Goal: Complete application form

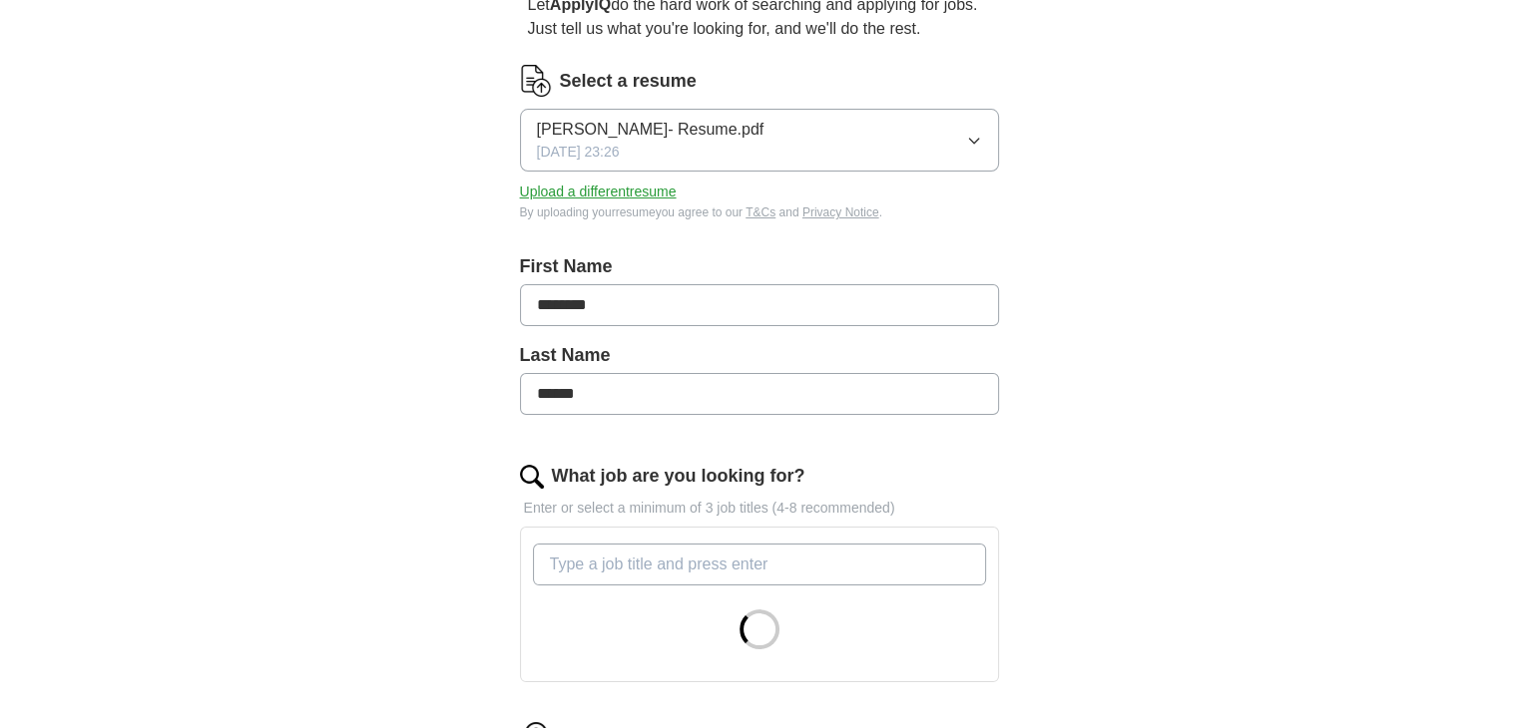
click at [577, 324] on input "********" at bounding box center [759, 305] width 479 height 42
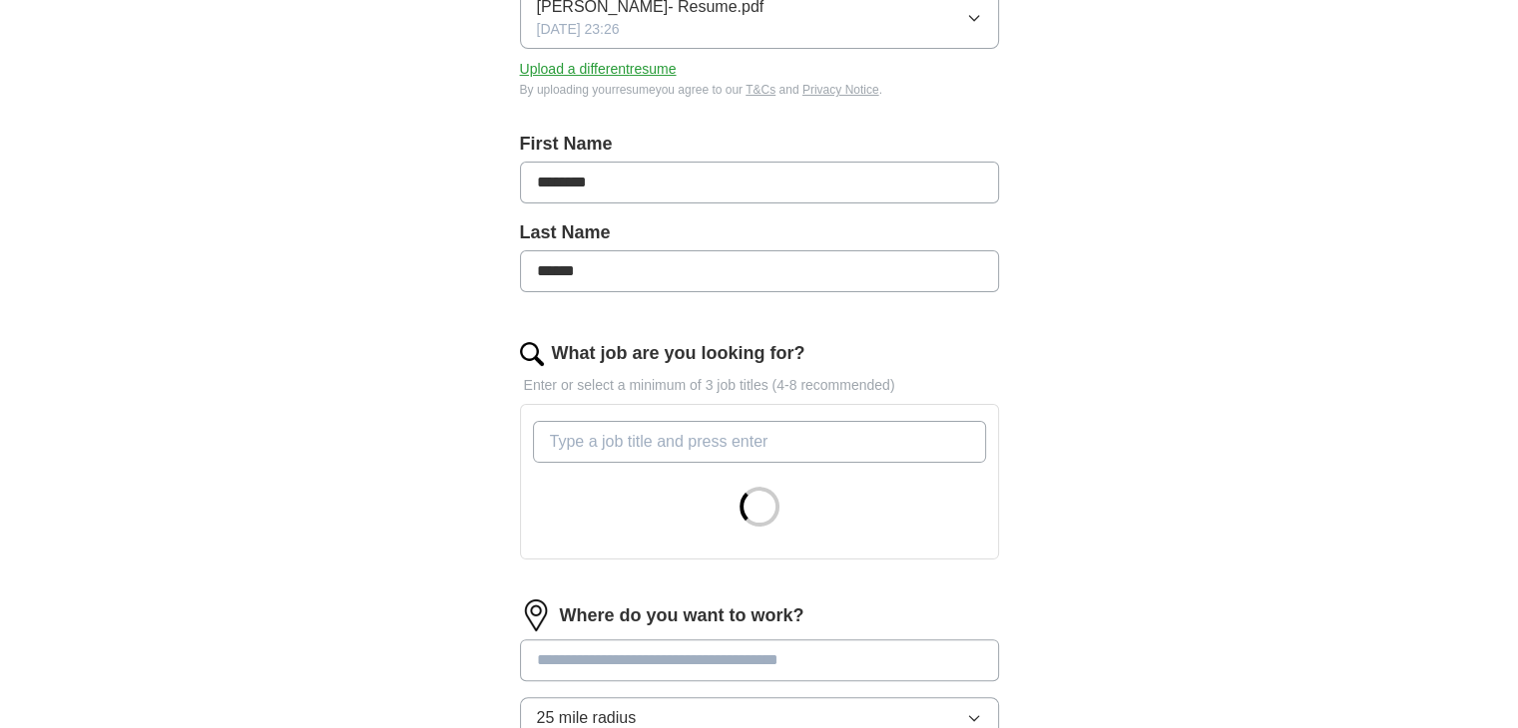
drag, startPoint x: 607, startPoint y: 276, endPoint x: 635, endPoint y: 284, distance: 29.1
click at [607, 276] on input "******" at bounding box center [759, 271] width 479 height 42
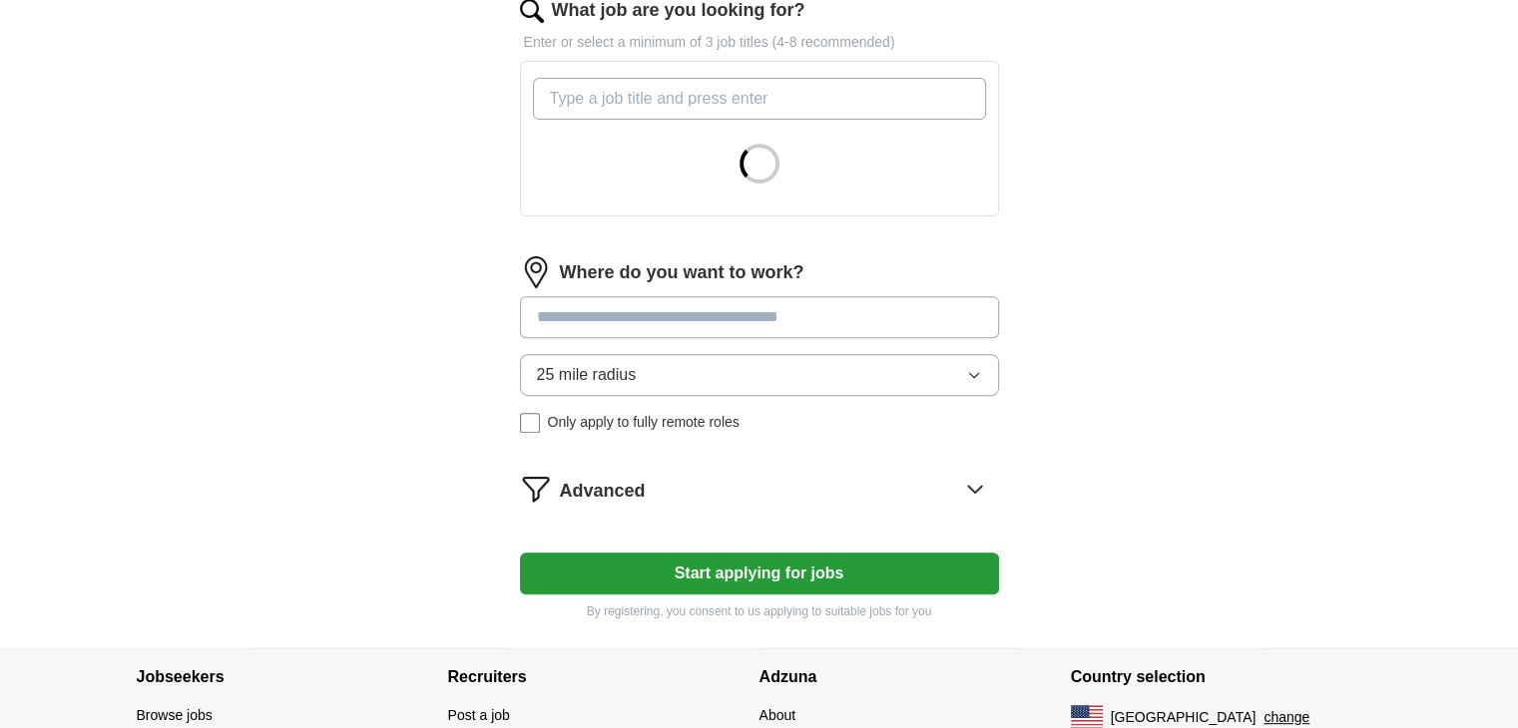
scroll to position [678, 0]
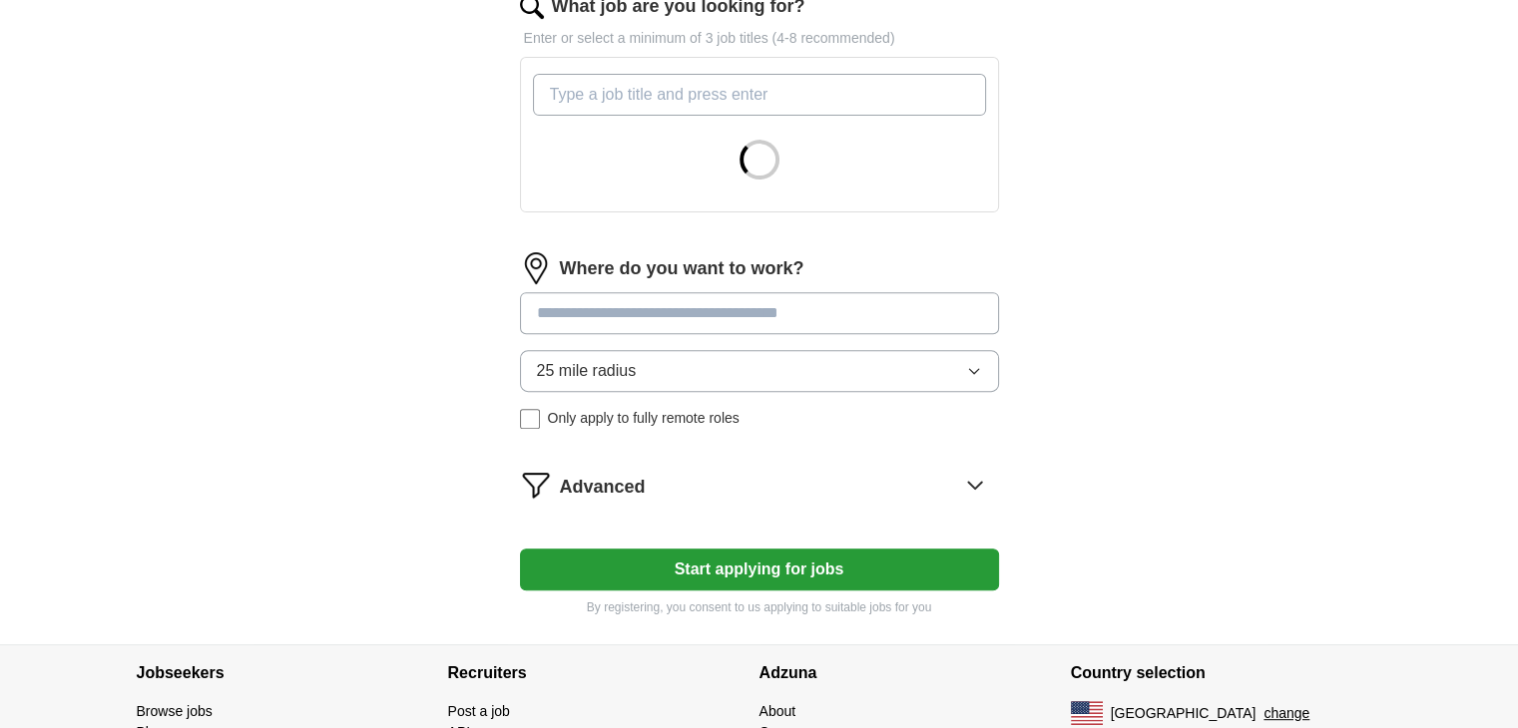
click at [624, 315] on input at bounding box center [759, 313] width 479 height 42
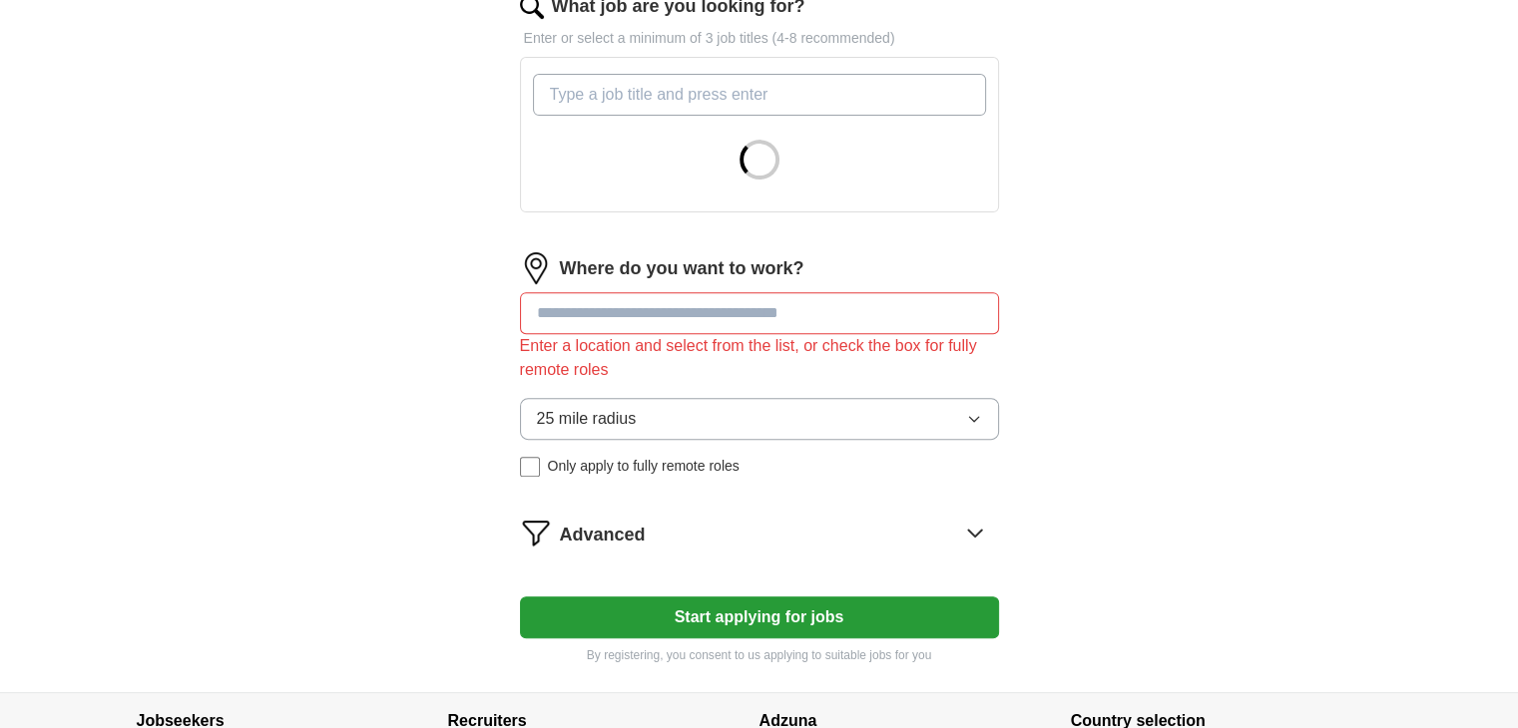
click at [754, 567] on form "Select a resume INNOCENT [PERSON_NAME]- Resume.pdf [DATE] 23:26 Upload a differ…" at bounding box center [759, 130] width 479 height 1070
click at [611, 316] on input at bounding box center [759, 313] width 479 height 42
type input "**********"
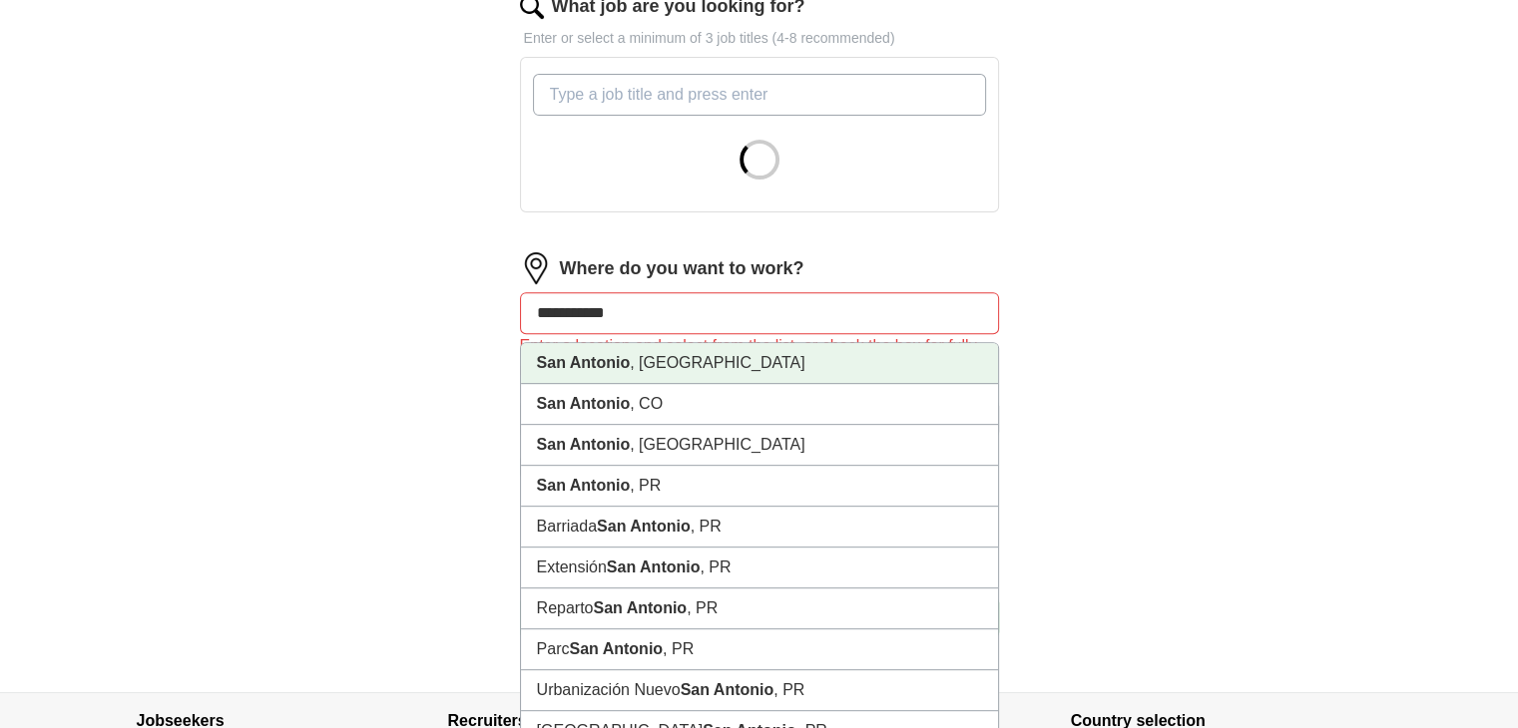
click at [629, 363] on strong "San Antonio" at bounding box center [584, 362] width 94 height 17
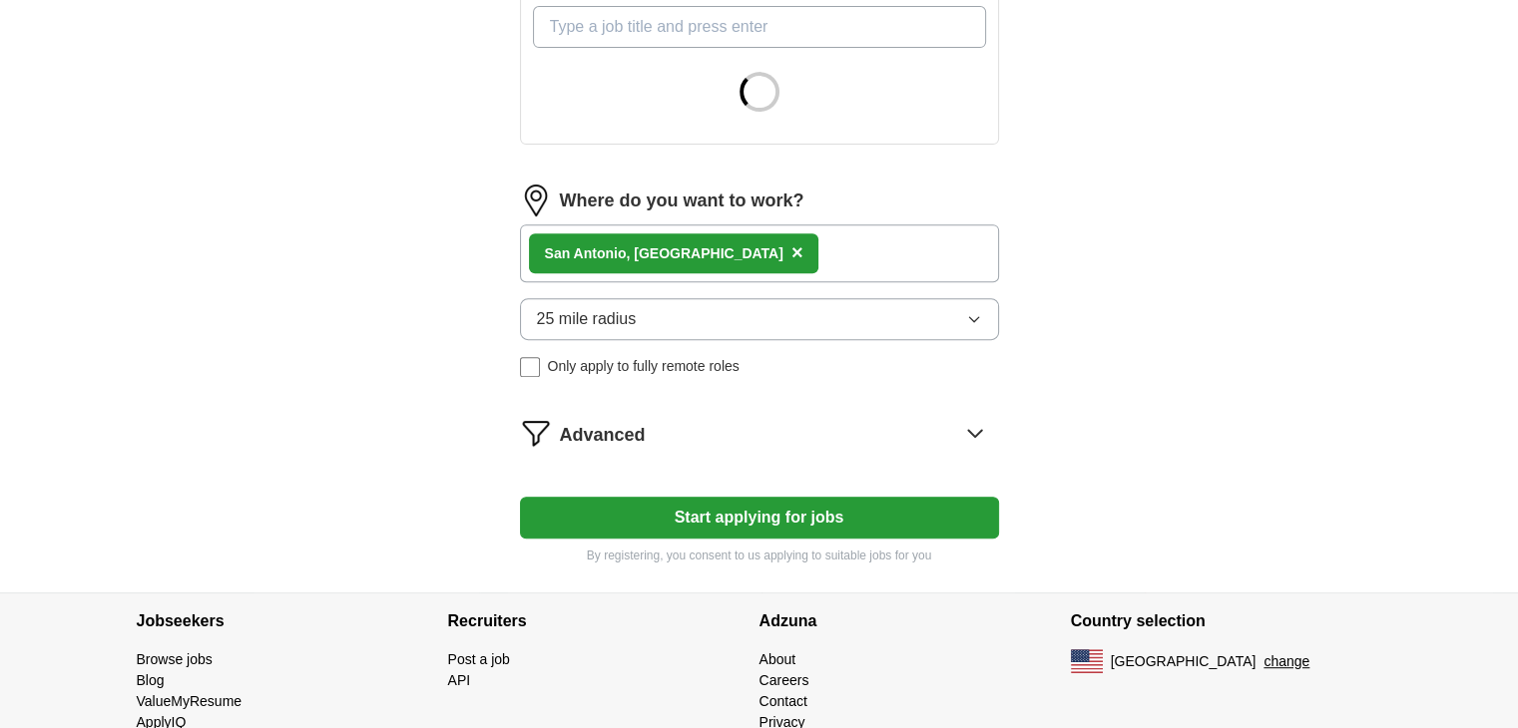
scroll to position [765, 0]
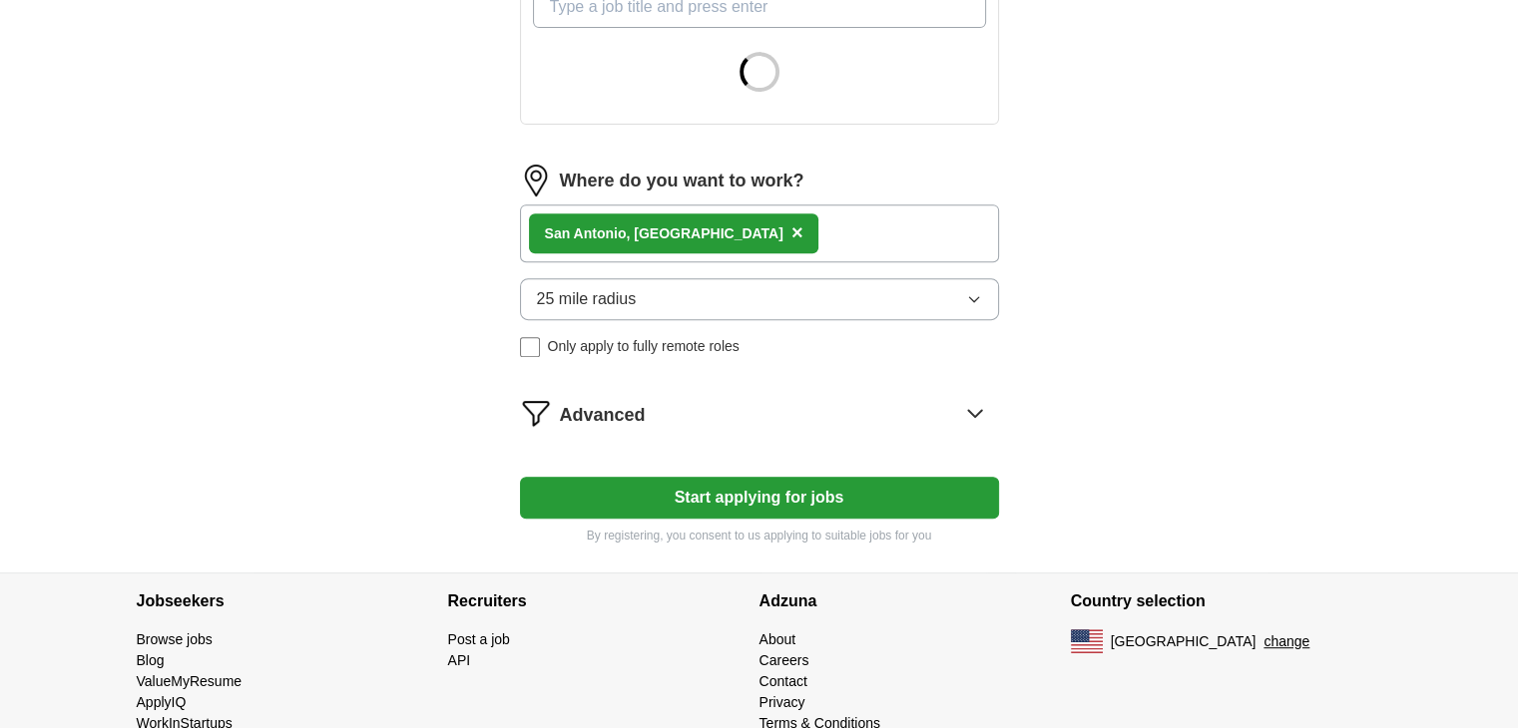
click at [649, 287] on button "25 mile radius" at bounding box center [759, 299] width 479 height 42
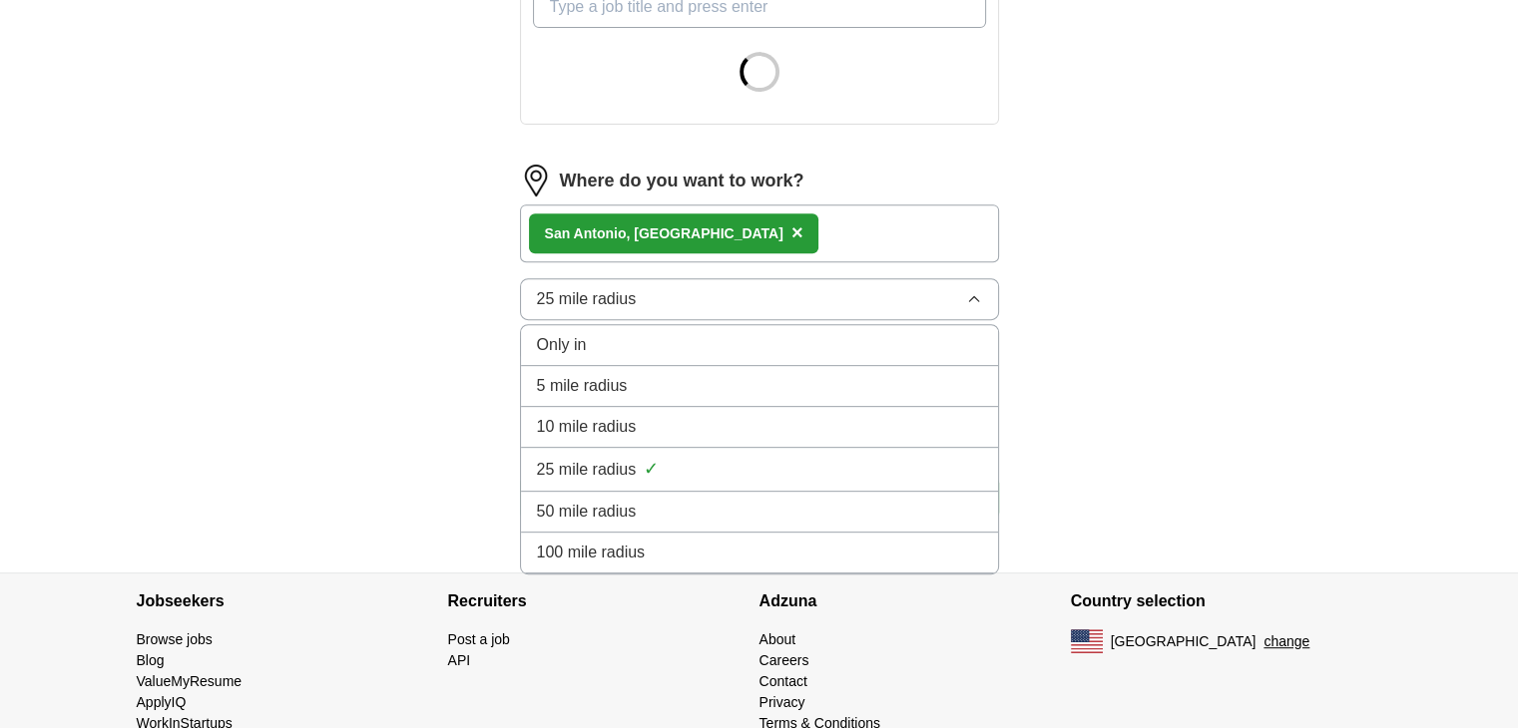
click at [599, 508] on span "50 mile radius" at bounding box center [587, 512] width 100 height 24
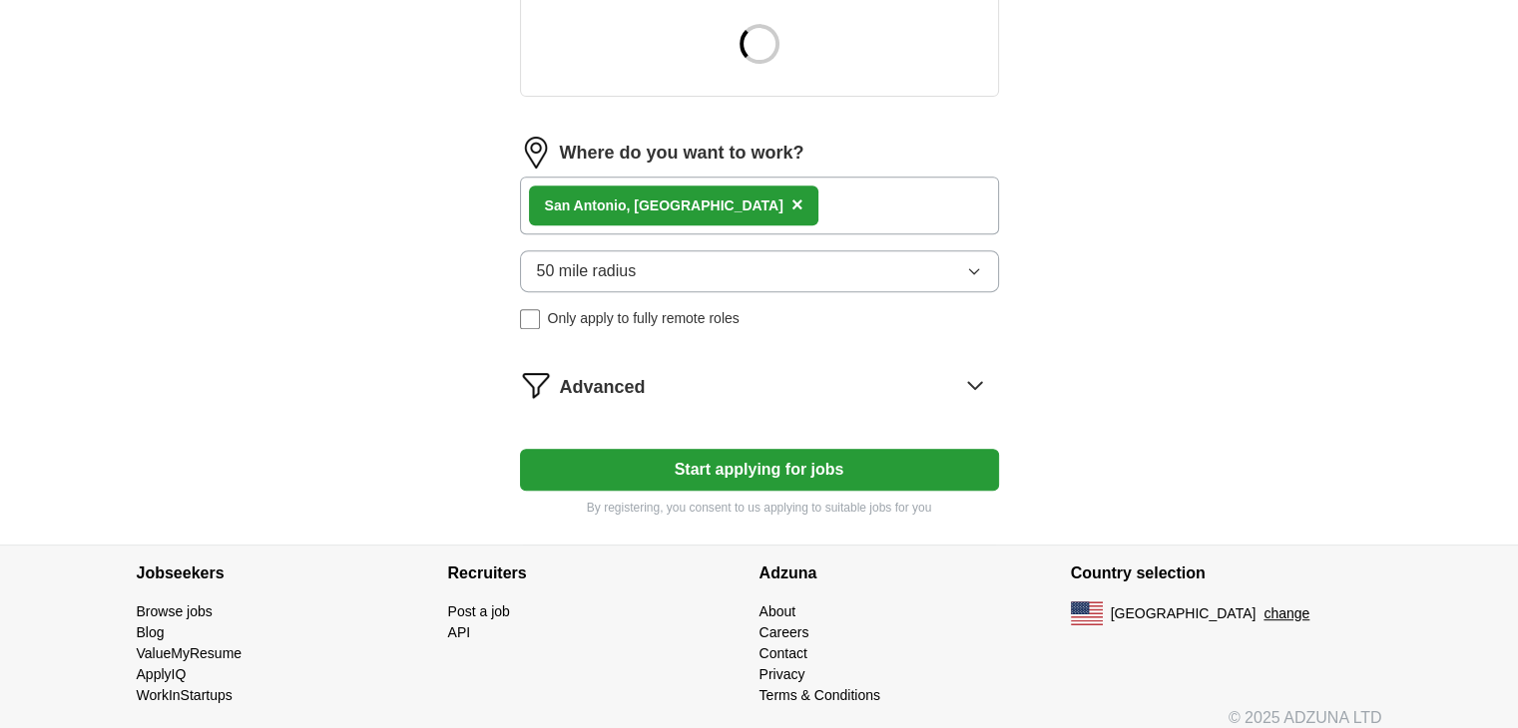
scroll to position [794, 0]
click at [709, 464] on button "Start applying for jobs" at bounding box center [759, 469] width 479 height 42
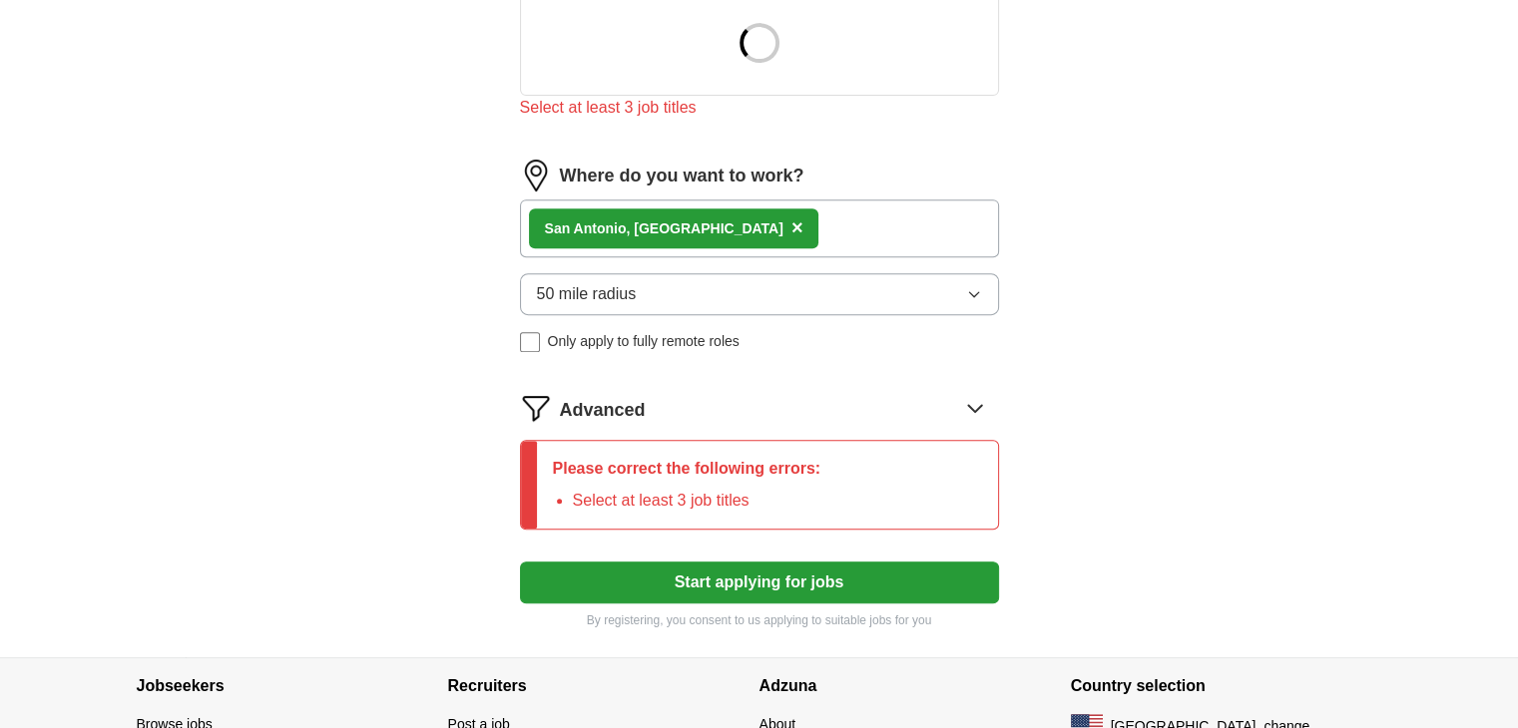
click at [597, 480] on div "Please correct the following errors: Select at least 3 job titles" at bounding box center [687, 485] width 300 height 88
click at [702, 504] on li "Select at least 3 job titles" at bounding box center [697, 501] width 248 height 24
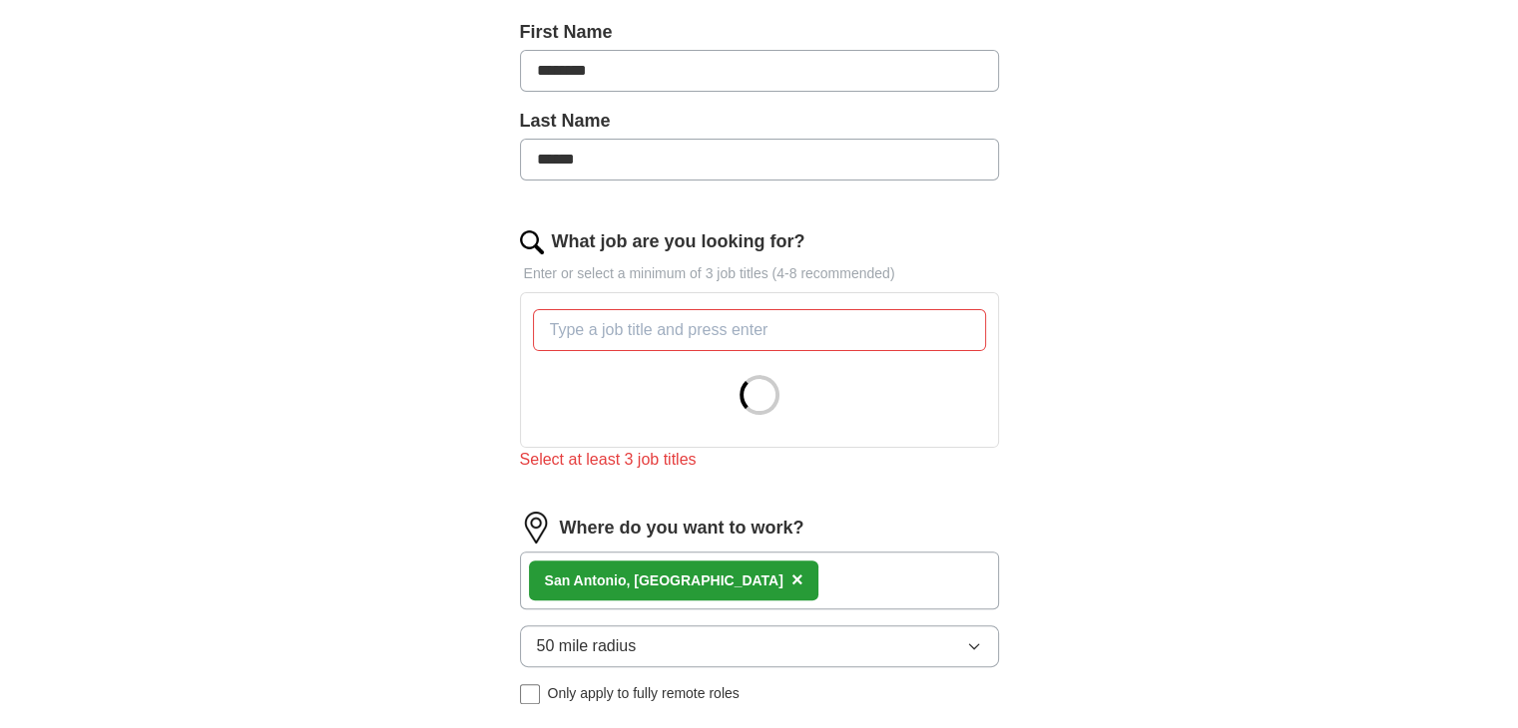
scroll to position [443, 0]
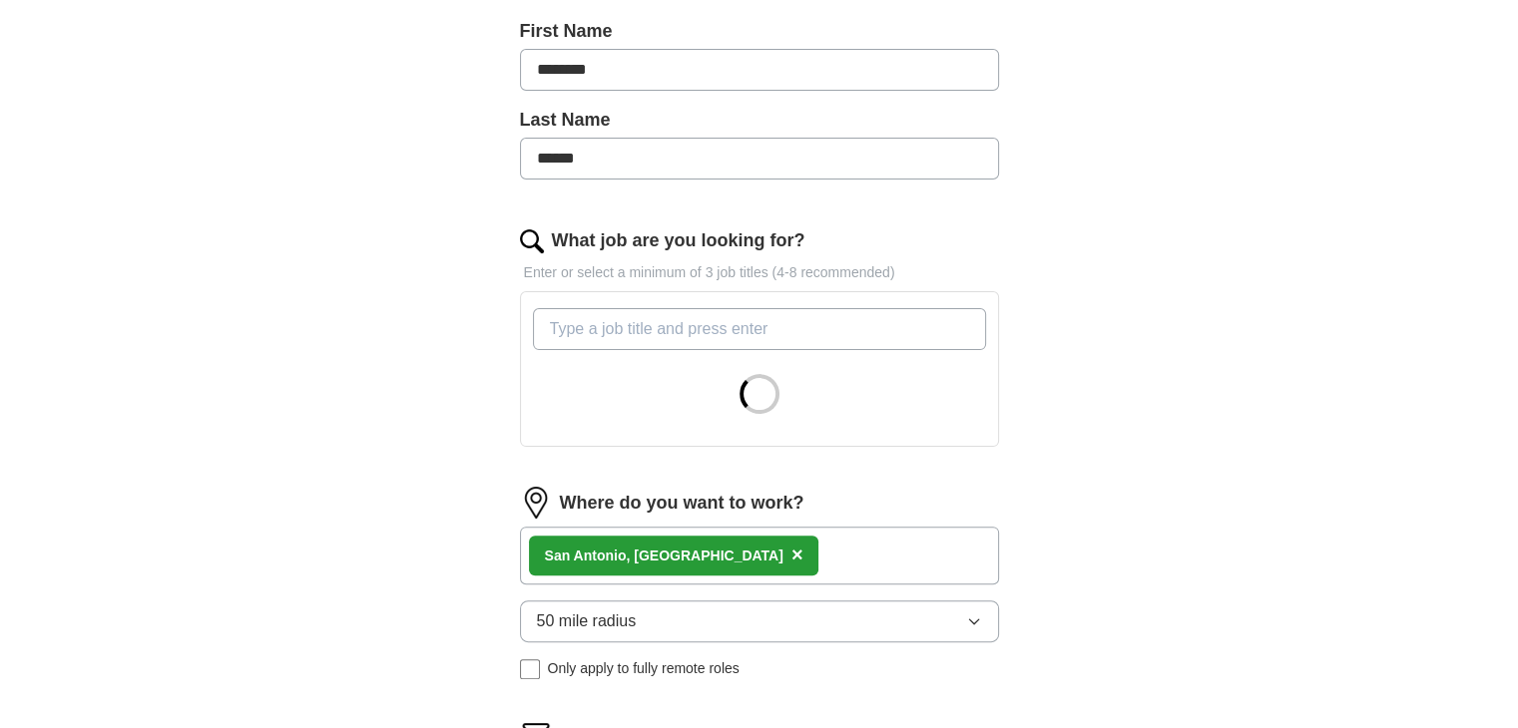
click at [570, 316] on input "What job are you looking for?" at bounding box center [759, 329] width 453 height 42
type input "Compliance Analyst"
click at [572, 328] on input "What job are you looking for?" at bounding box center [759, 329] width 453 height 42
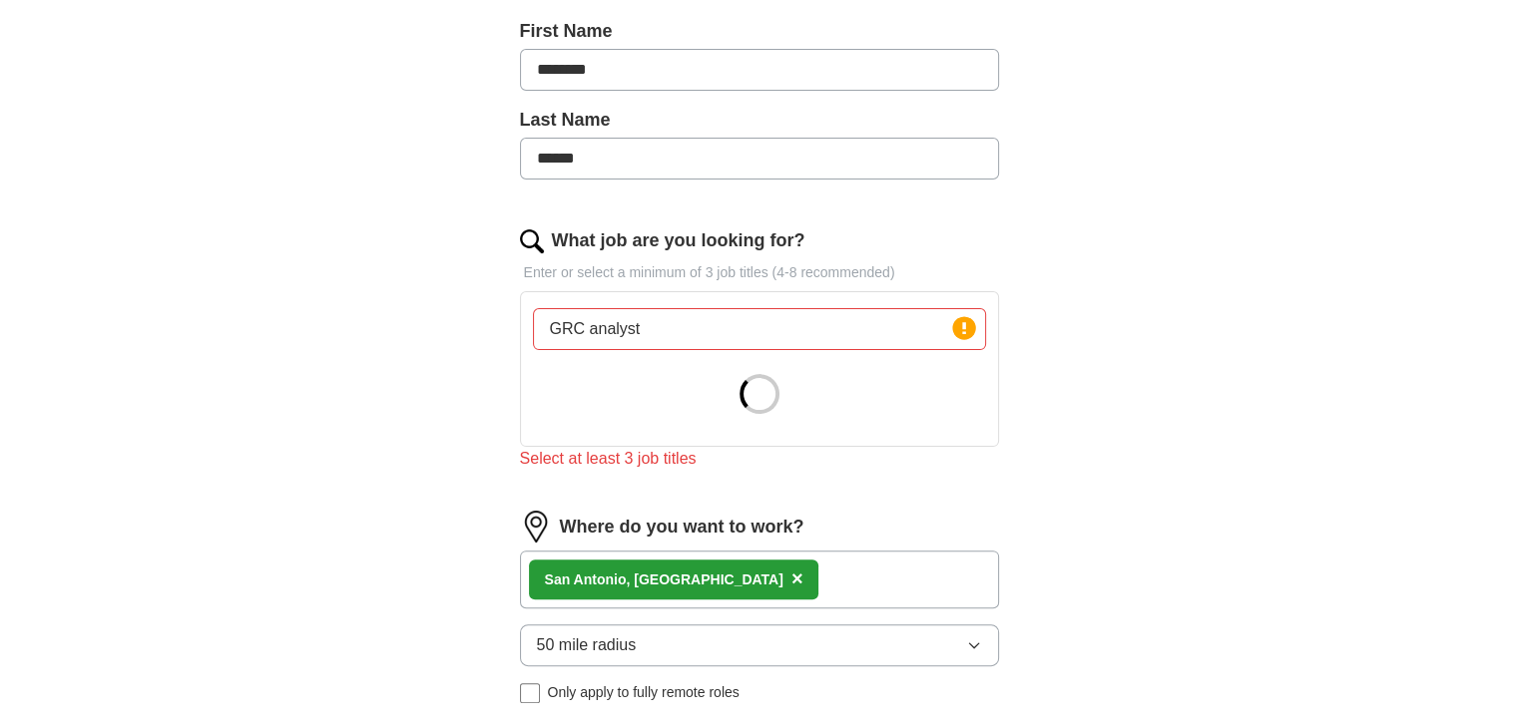
click at [1112, 385] on div "ApplyIQ Let ApplyIQ do the hard work of searching and applying for jobs. Just t…" at bounding box center [759, 313] width 1277 height 1391
click at [671, 396] on div at bounding box center [759, 394] width 453 height 72
click at [961, 327] on circle at bounding box center [963, 327] width 23 height 23
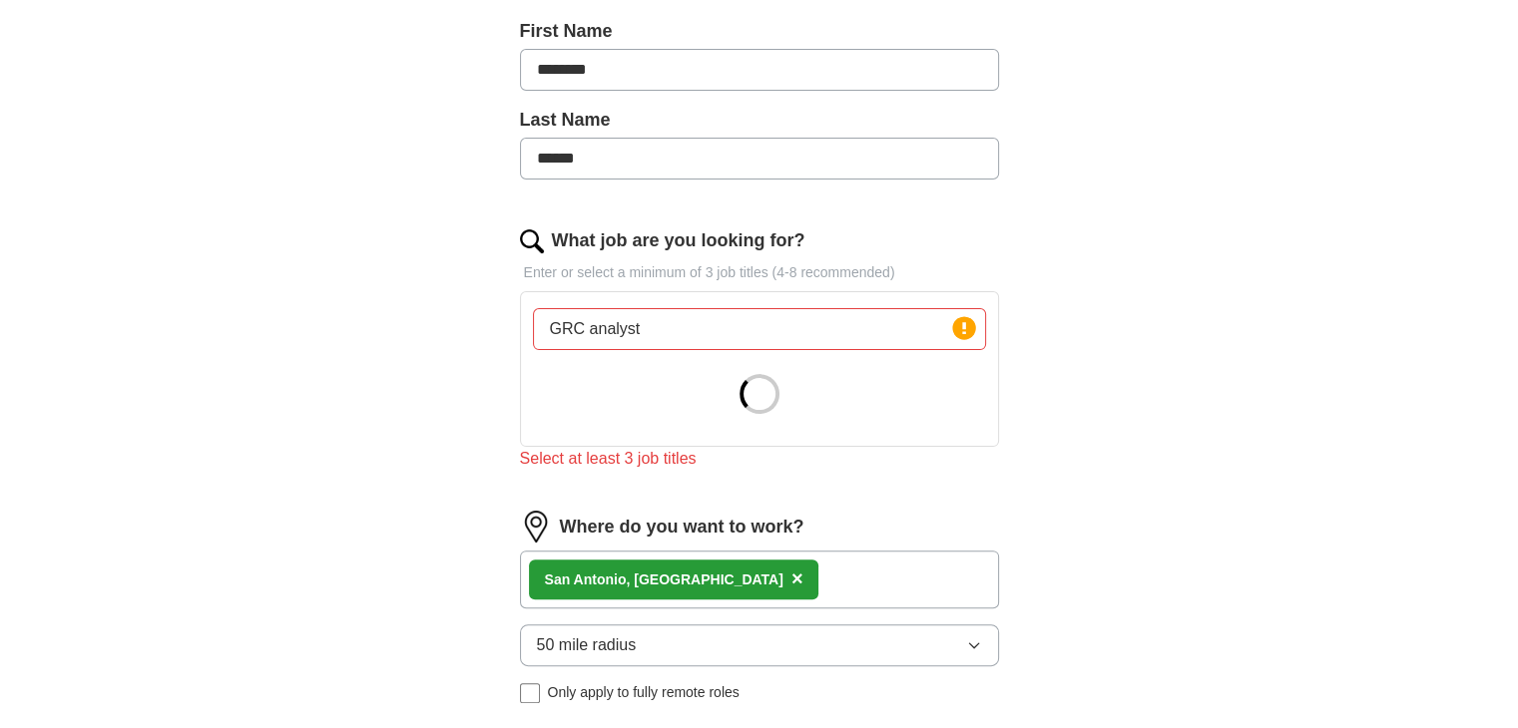
click at [961, 327] on circle at bounding box center [963, 327] width 23 height 23
click at [662, 327] on input "GRC analyst" at bounding box center [759, 329] width 453 height 42
type input "G"
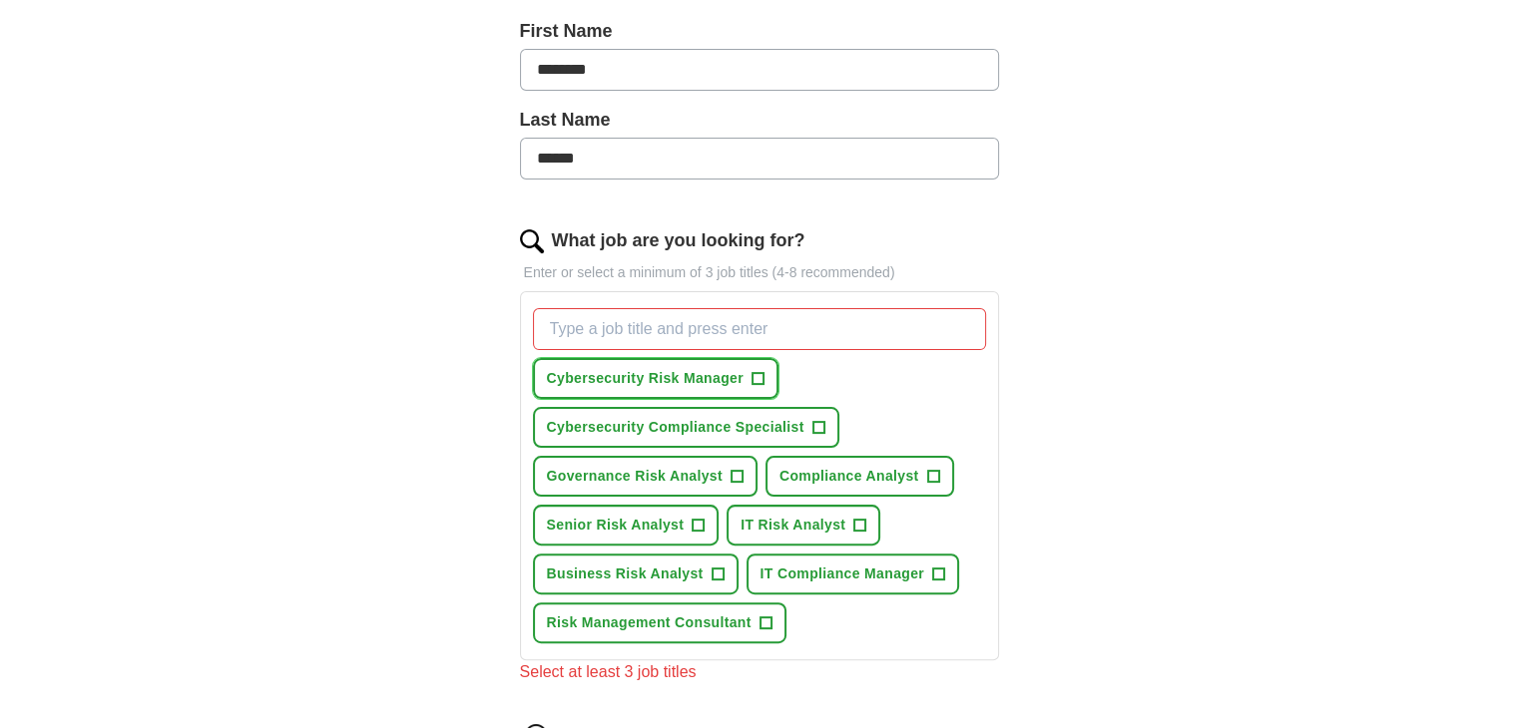
click at [609, 376] on span "Cybersecurity Risk Manager" at bounding box center [645, 378] width 197 height 21
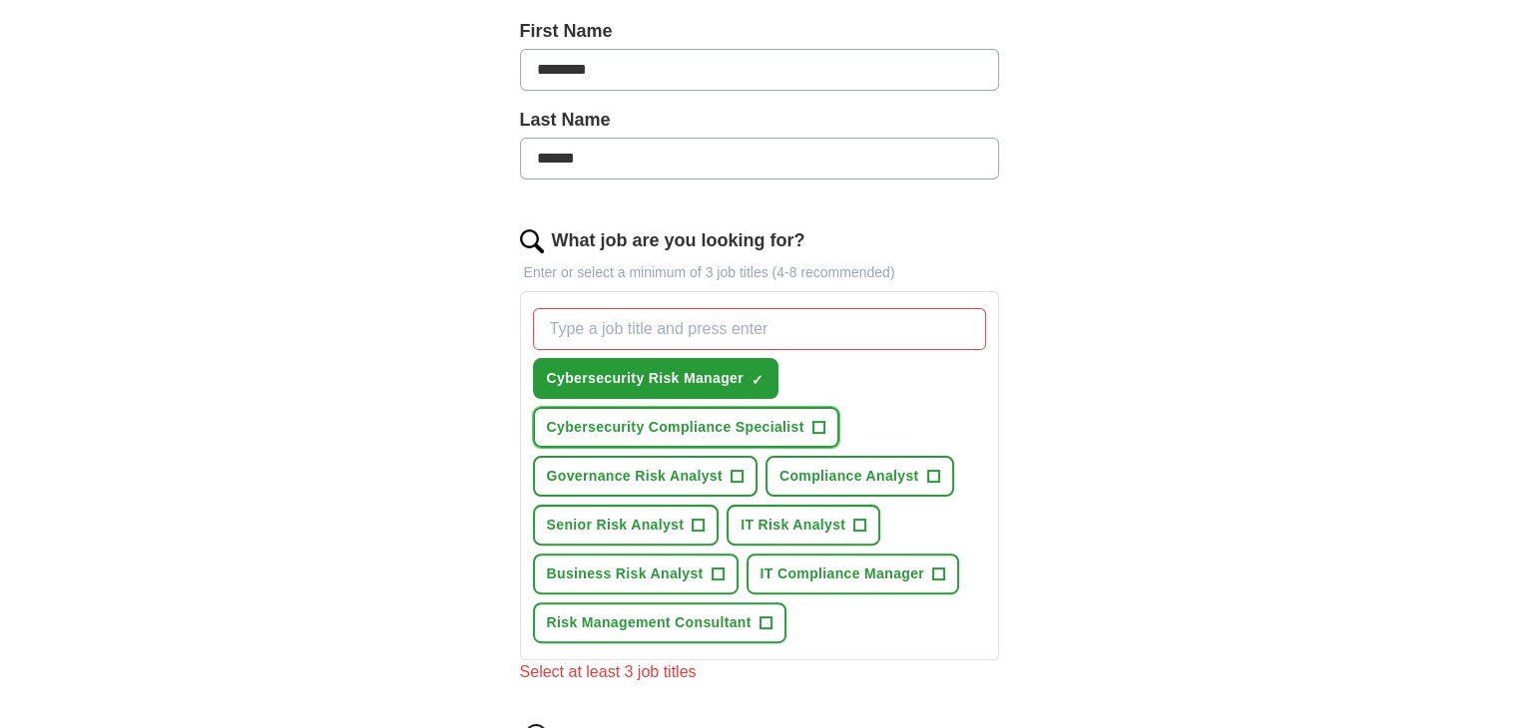
click at [615, 427] on span "Cybersecurity Compliance Specialist" at bounding box center [675, 427] width 257 height 21
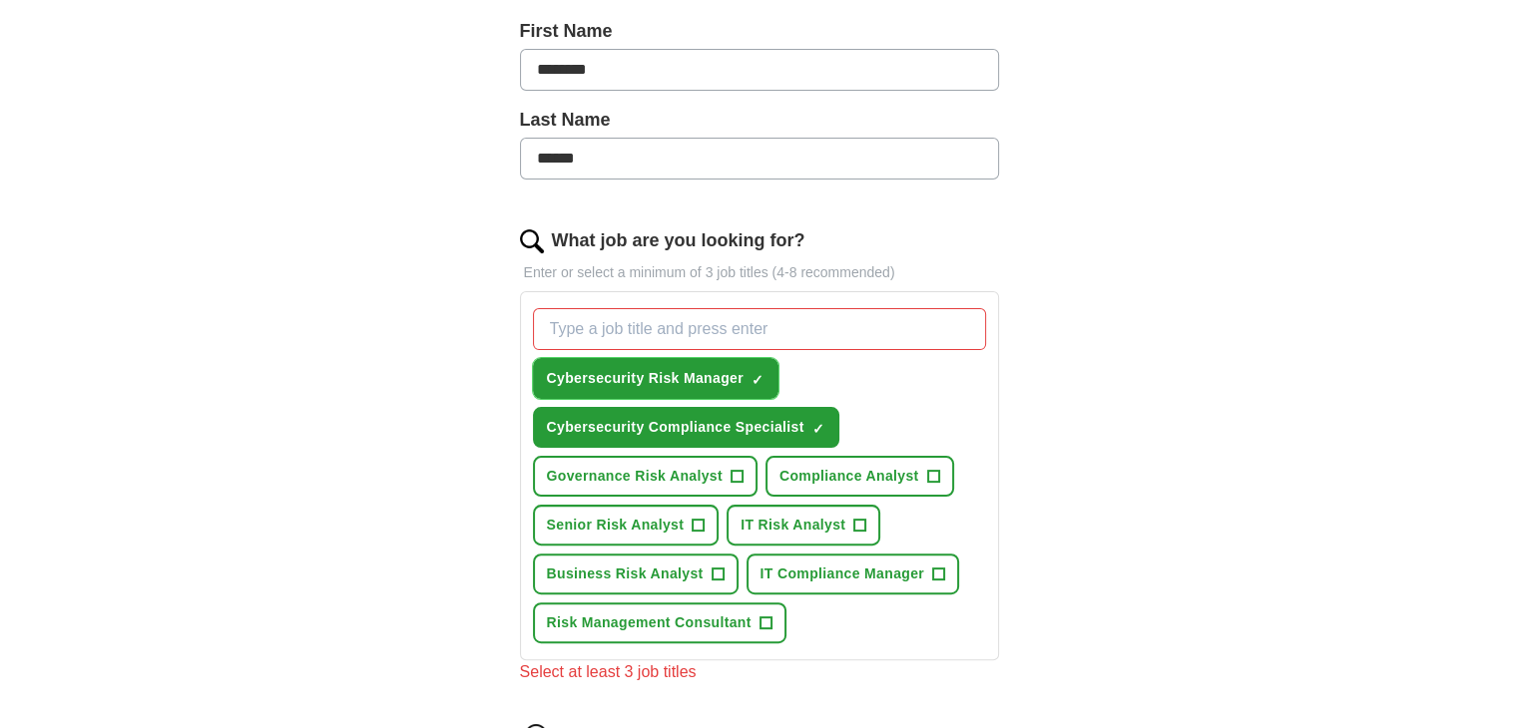
click at [616, 377] on span "Cybersecurity Risk Manager" at bounding box center [645, 378] width 197 height 21
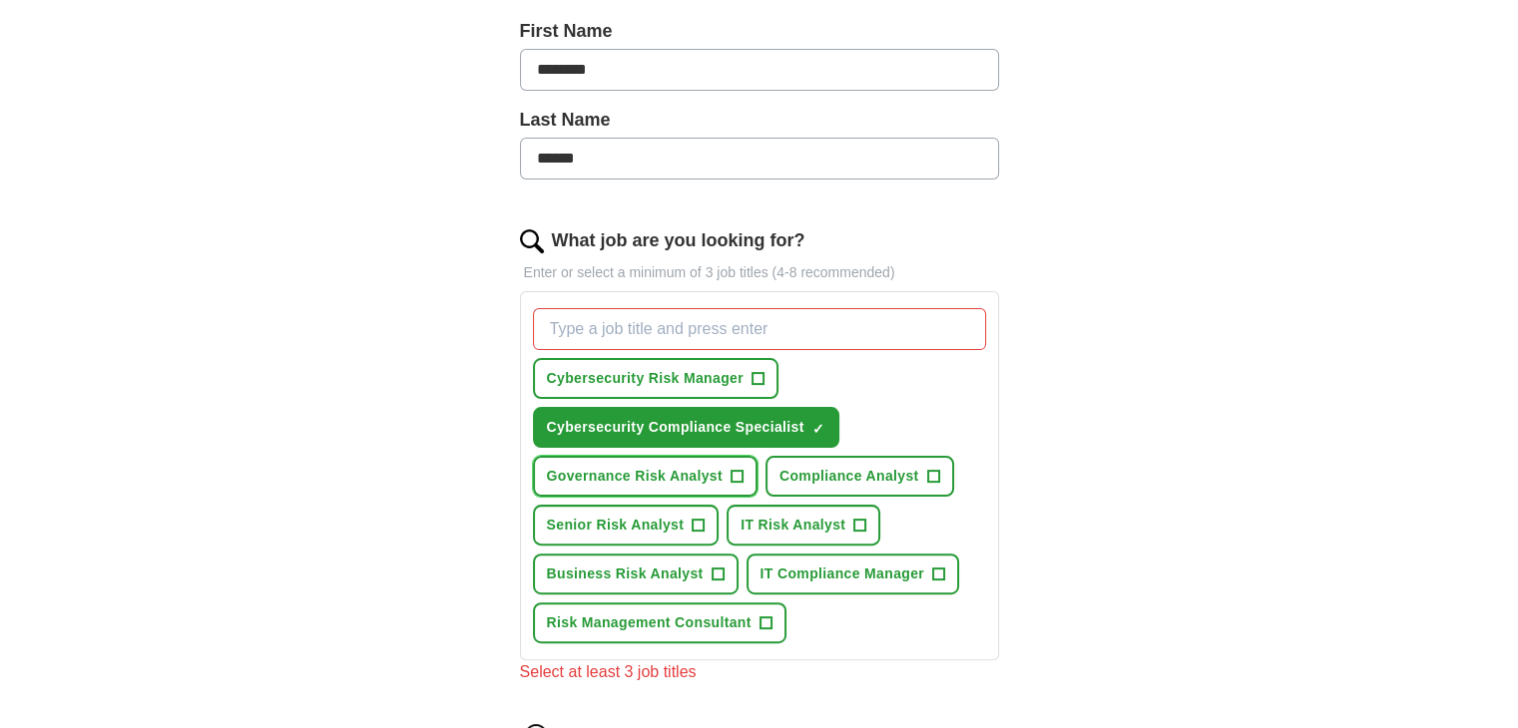
click at [603, 472] on span "Governance Risk Analyst" at bounding box center [635, 476] width 176 height 21
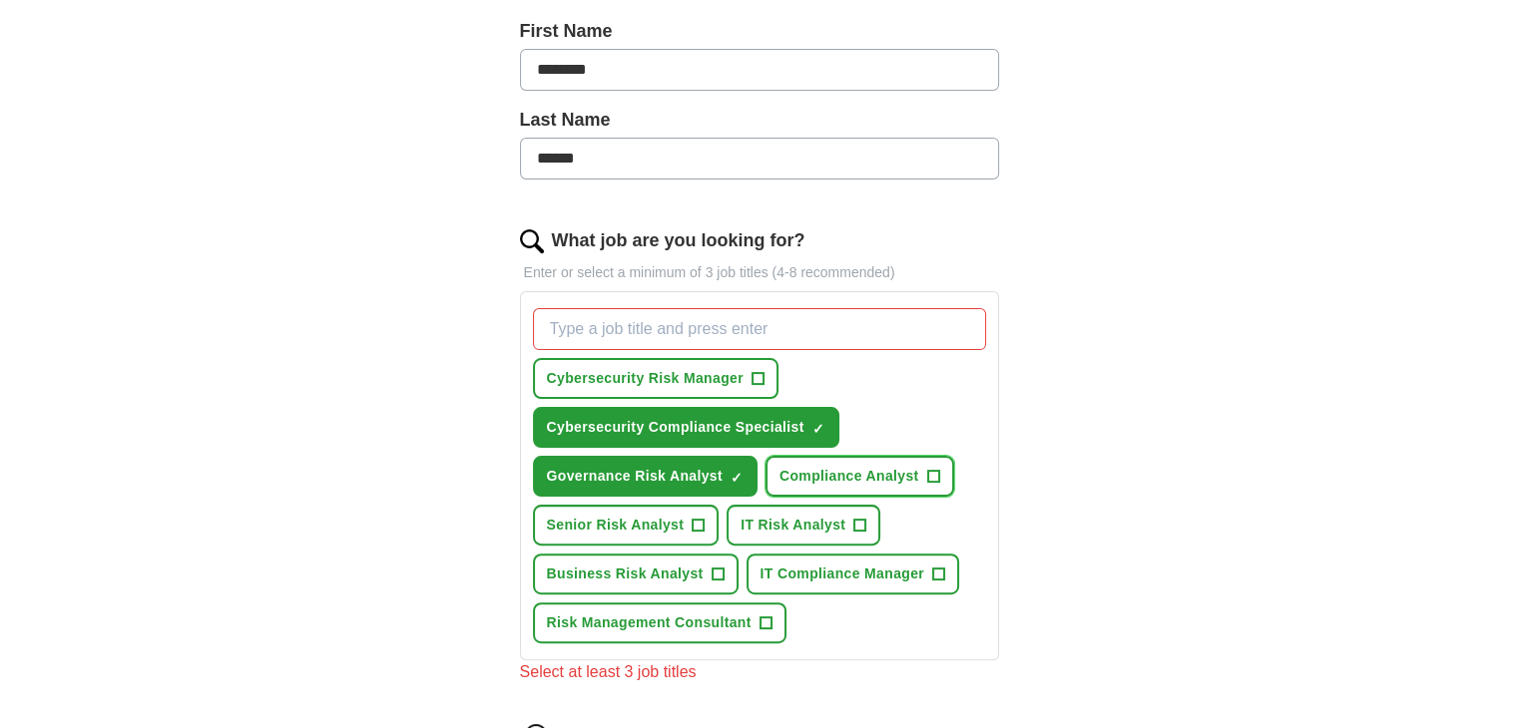
click at [811, 466] on span "Compliance Analyst" at bounding box center [849, 476] width 140 height 21
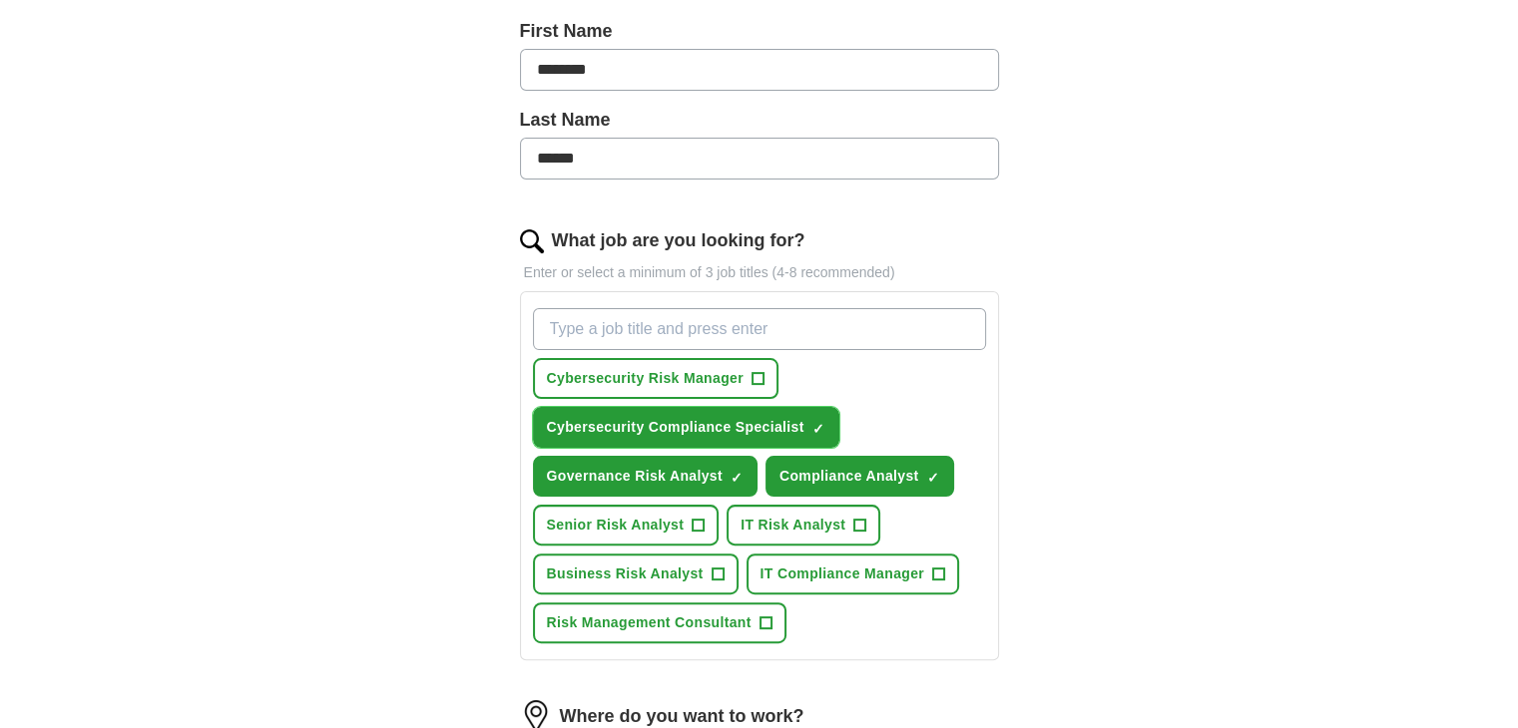
click at [659, 412] on button "Cybersecurity Compliance Specialist ✓ ×" at bounding box center [686, 427] width 306 height 41
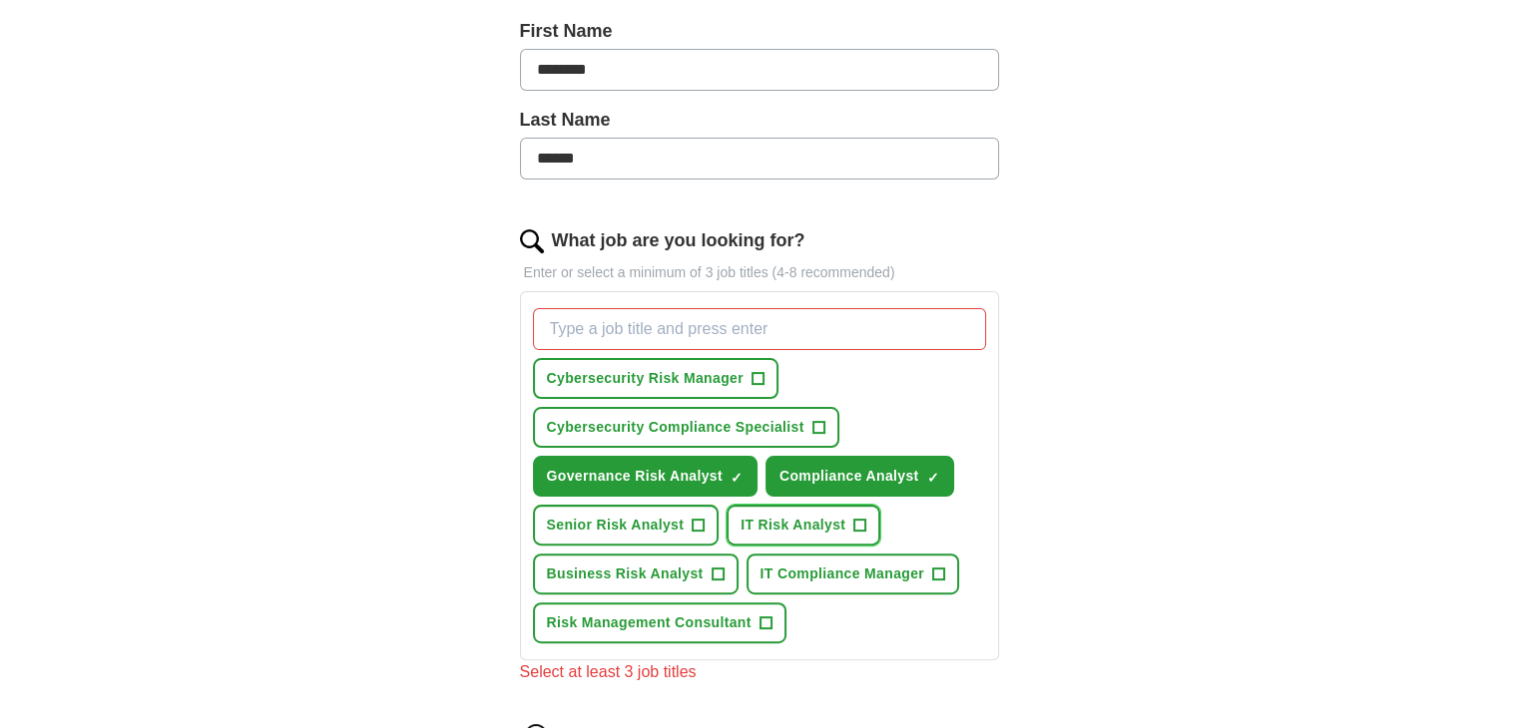
click at [766, 520] on span "IT Risk Analyst" at bounding box center [792, 525] width 105 height 21
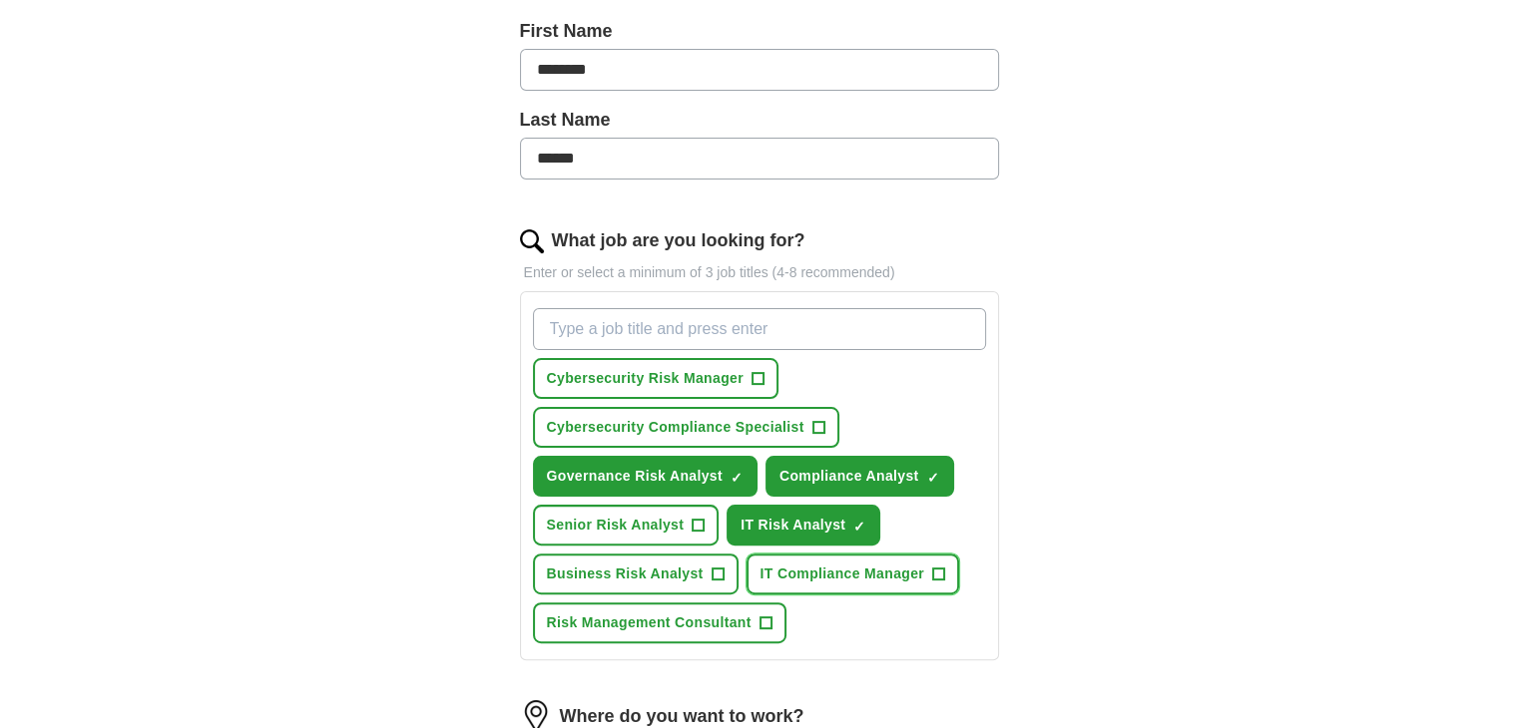
click at [792, 556] on button "IT Compliance Manager +" at bounding box center [853, 574] width 214 height 41
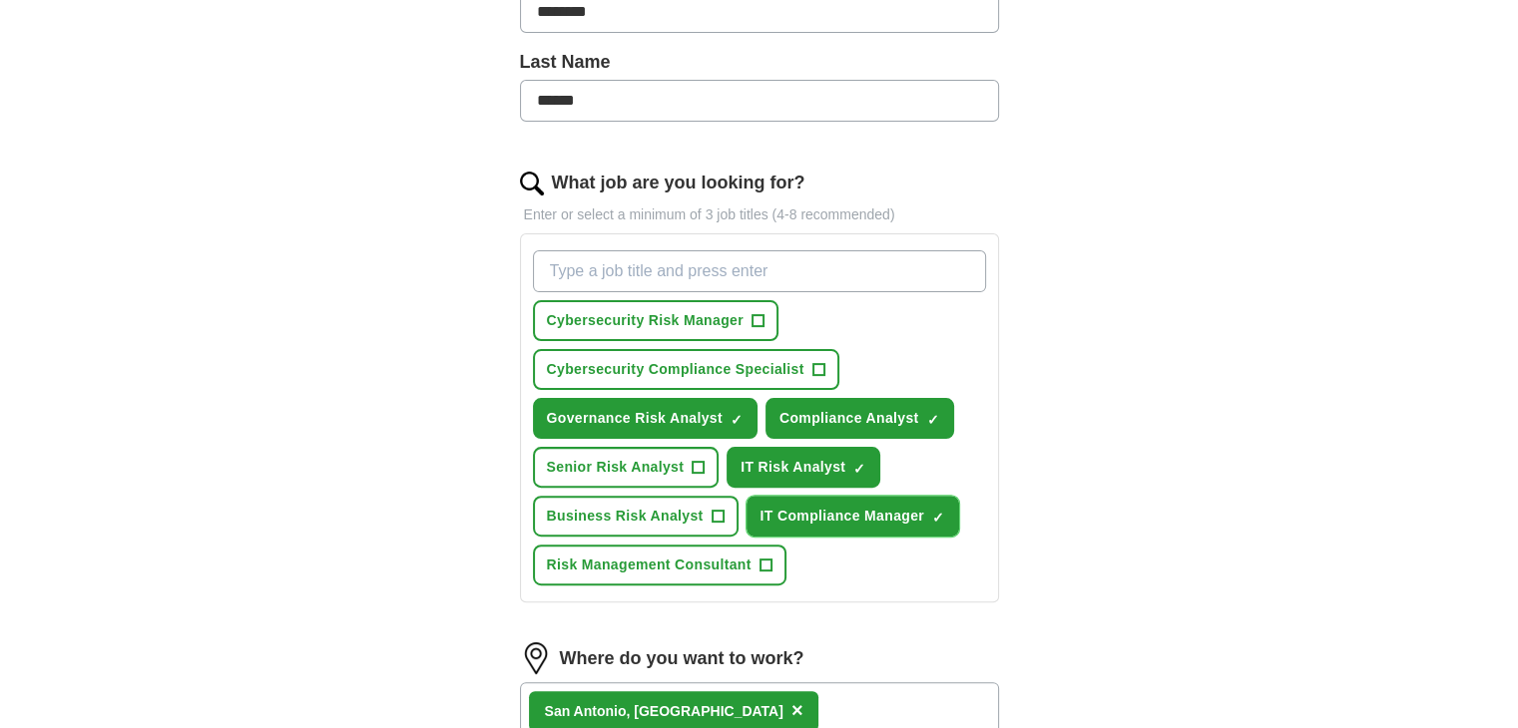
scroll to position [503, 0]
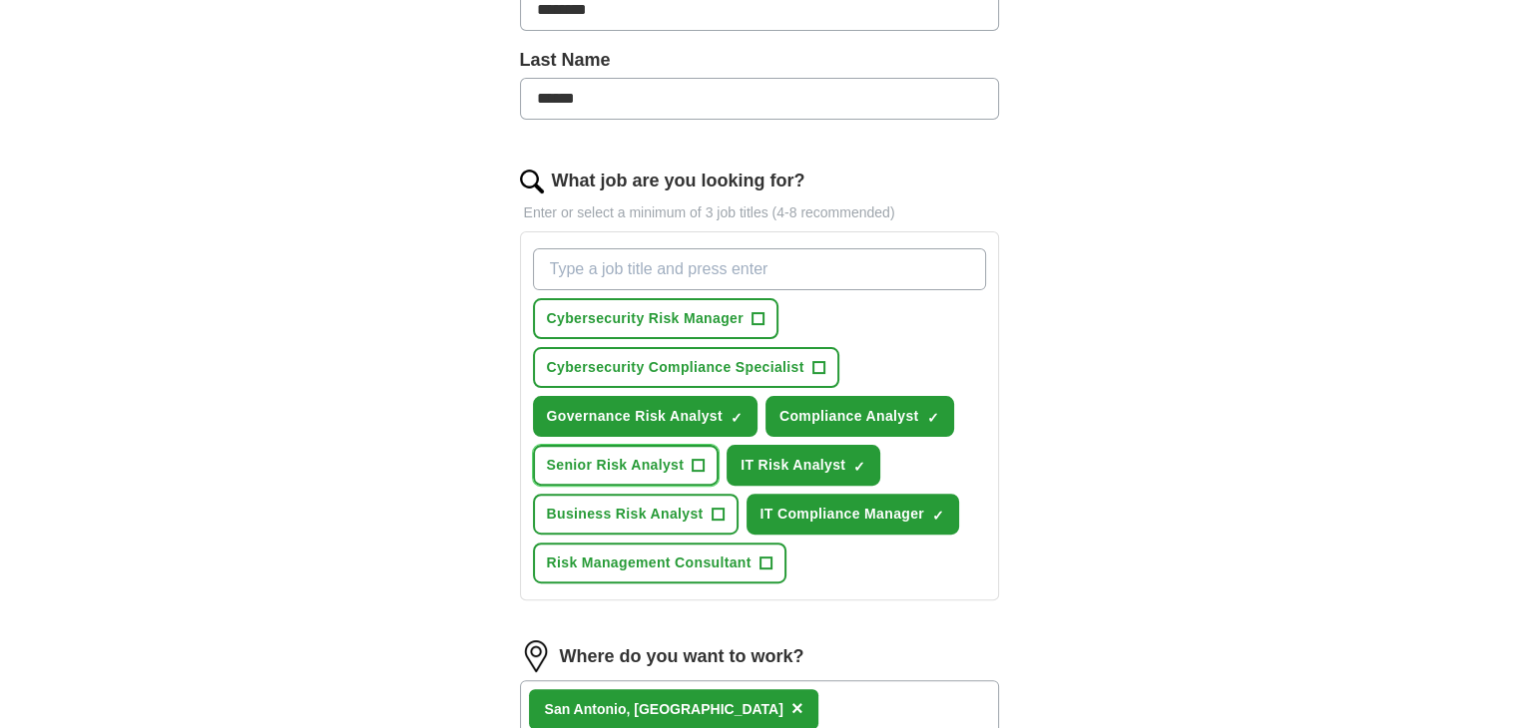
click at [610, 458] on span "Senior Risk Analyst" at bounding box center [616, 465] width 138 height 21
click at [441, 447] on div "Let ApplyIQ do the hard work of searching and applying for jobs. Just tell us w…" at bounding box center [759, 359] width 639 height 1379
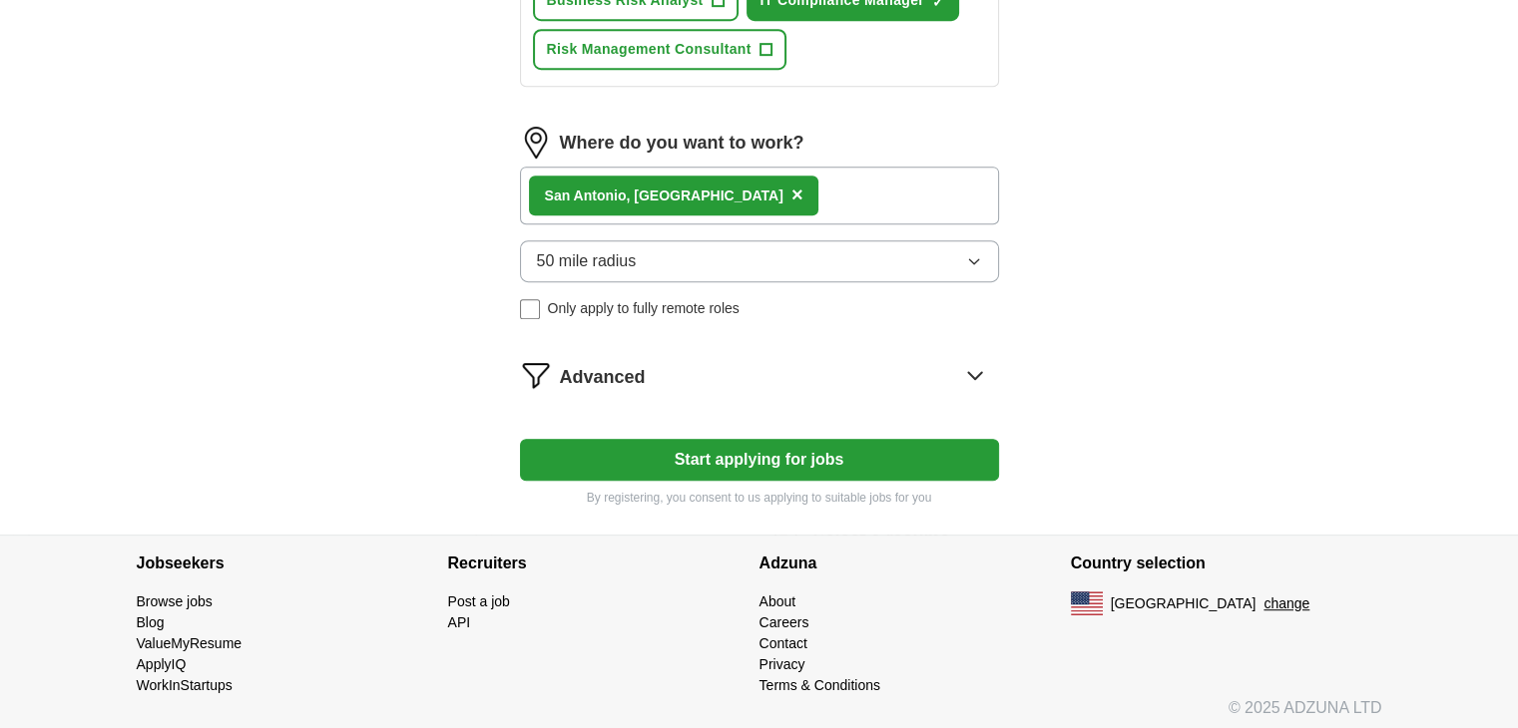
click at [757, 449] on button "Start applying for jobs" at bounding box center [759, 460] width 479 height 42
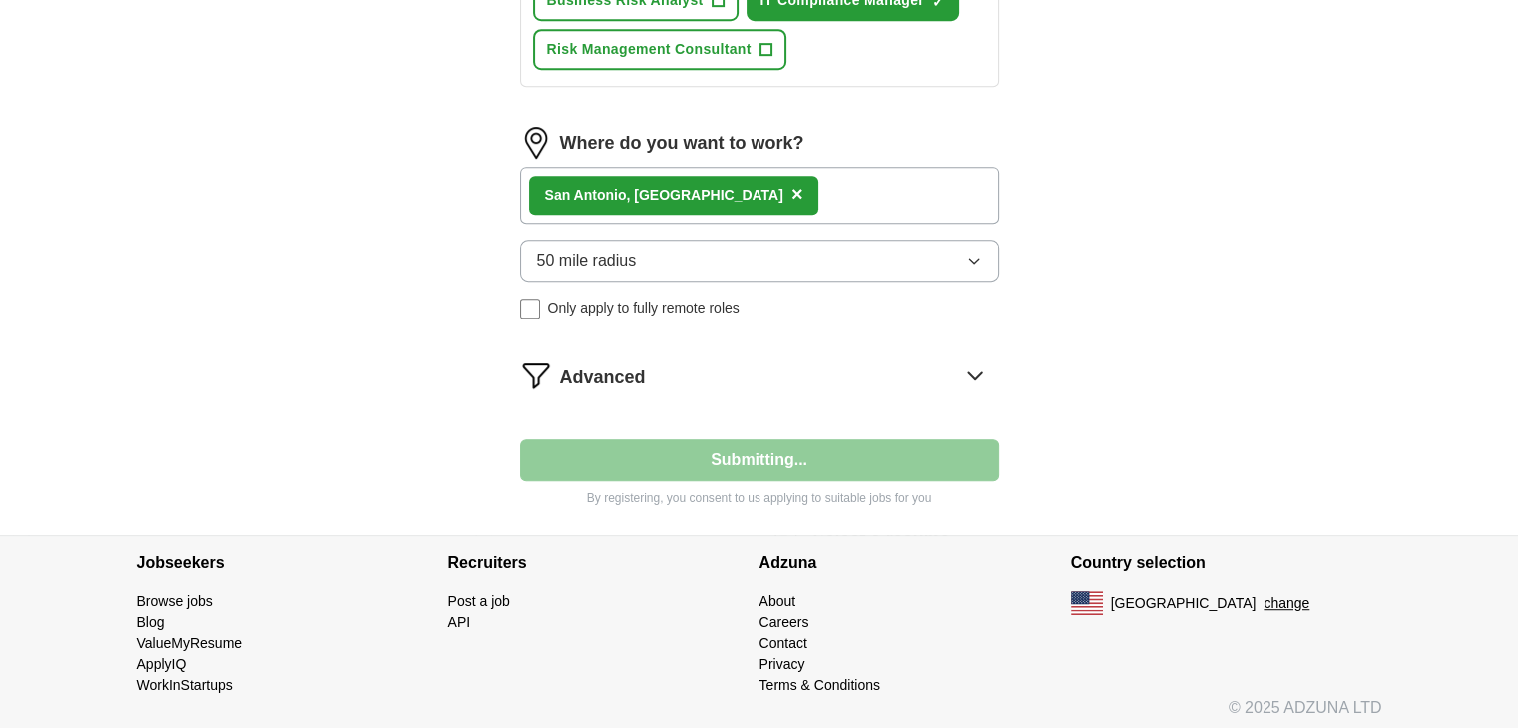
select select "**"
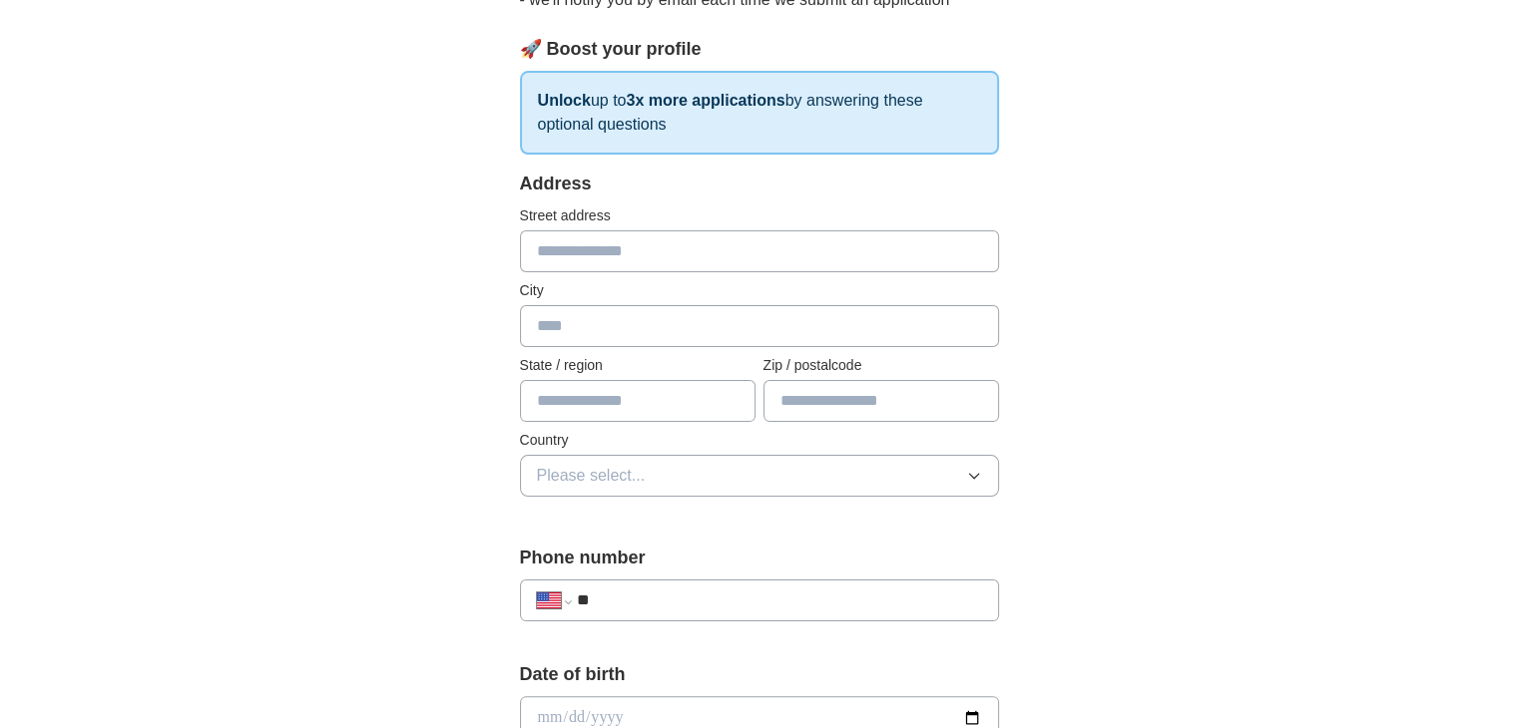
scroll to position [265, 0]
click at [613, 237] on input "text" at bounding box center [759, 250] width 479 height 42
type input "**********"
type input "**"
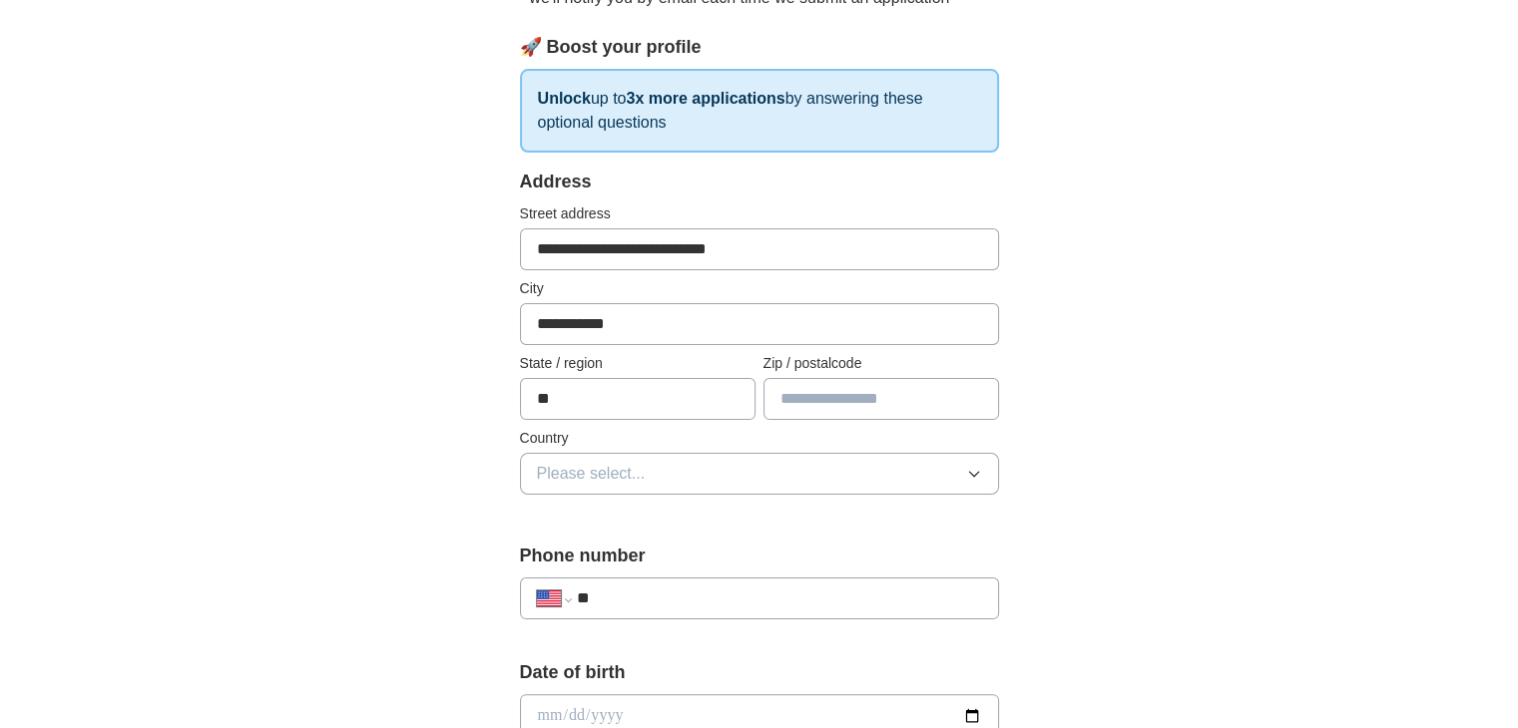
type input "*****"
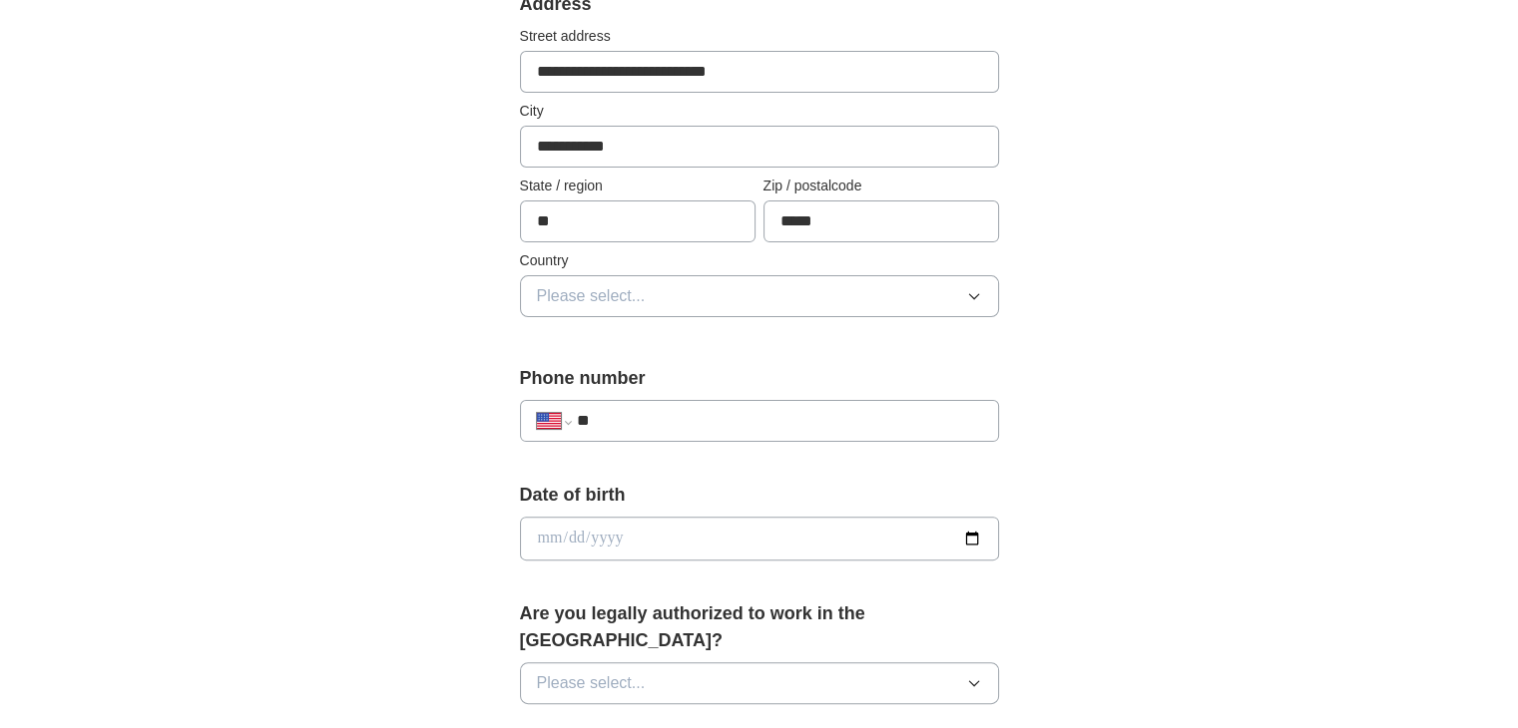
scroll to position [449, 0]
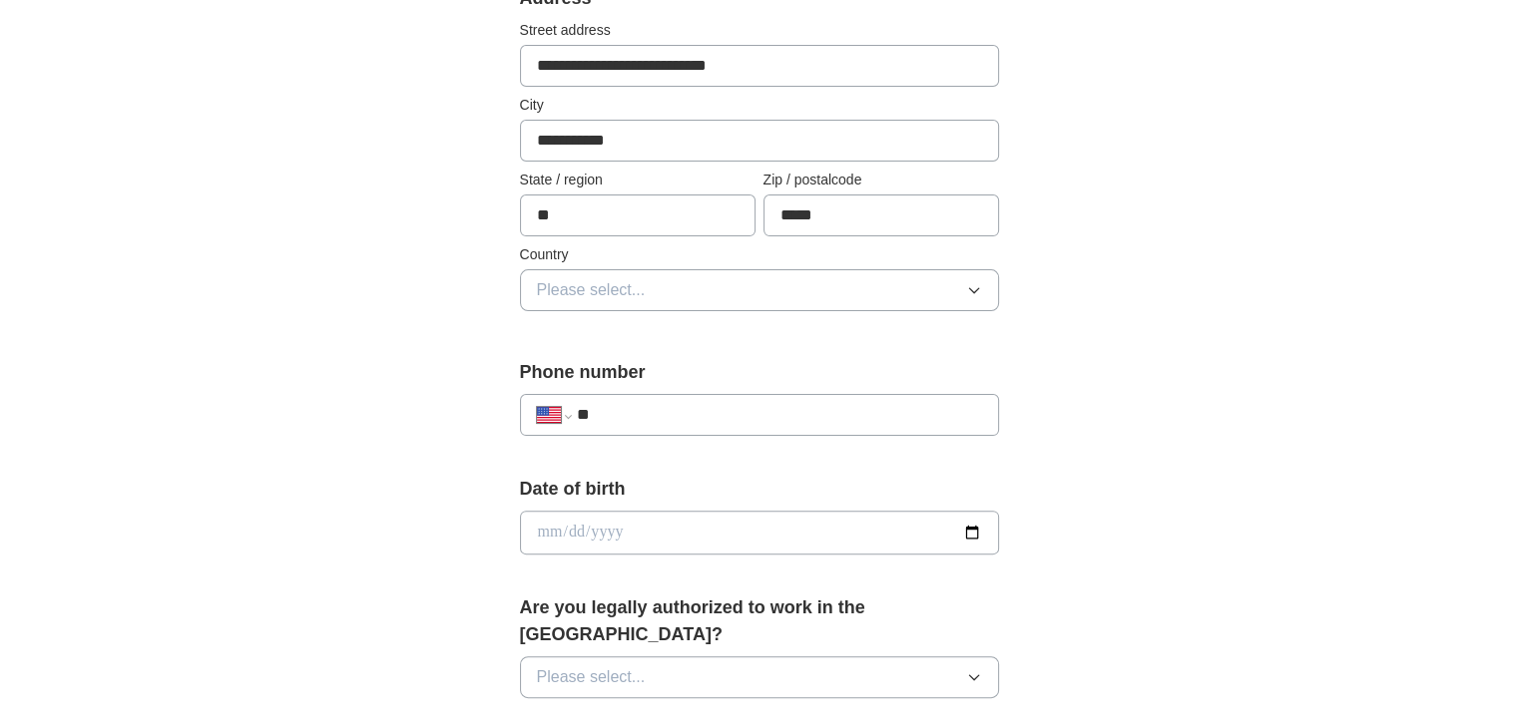
click at [563, 256] on label "Country" at bounding box center [759, 254] width 479 height 21
click at [563, 282] on span "Please select..." at bounding box center [591, 290] width 109 height 24
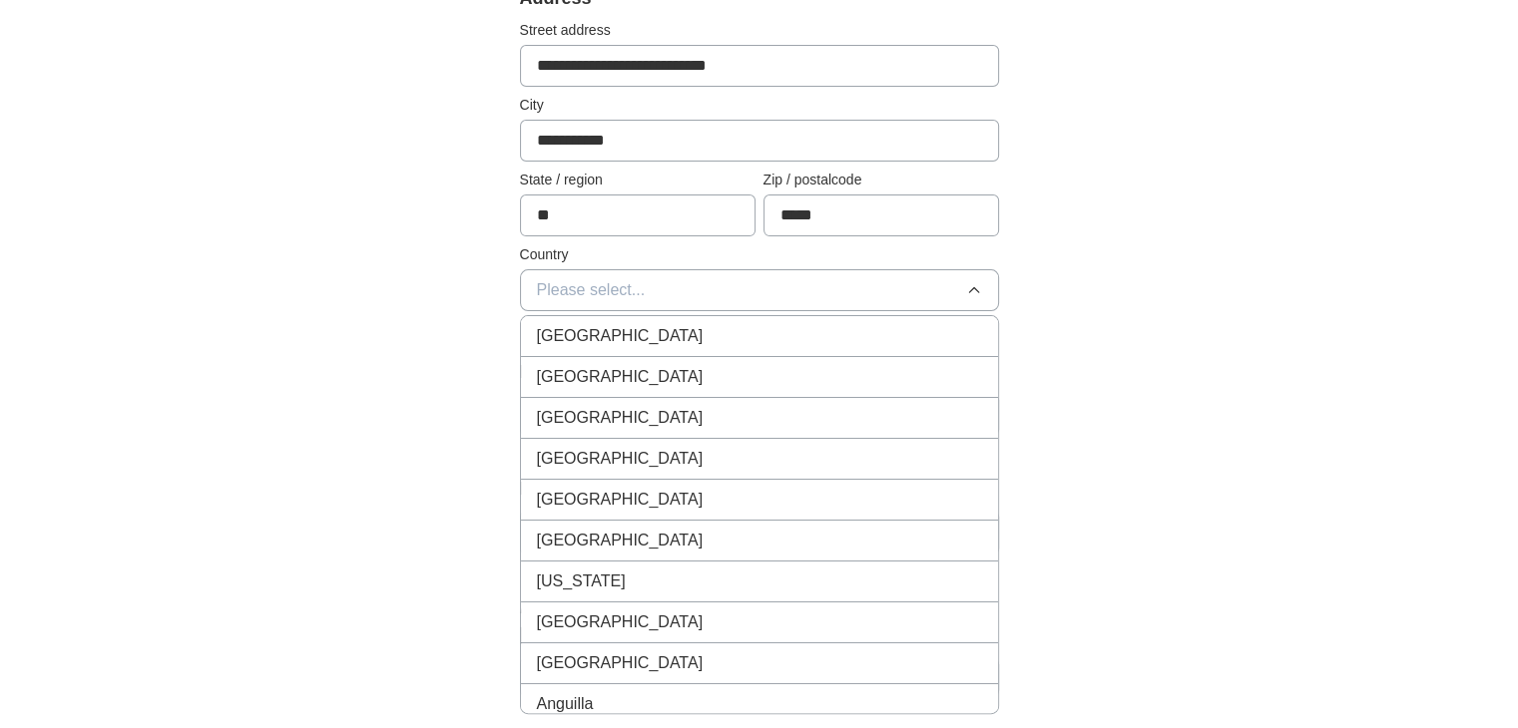
click at [577, 368] on span "[GEOGRAPHIC_DATA]" at bounding box center [620, 377] width 167 height 24
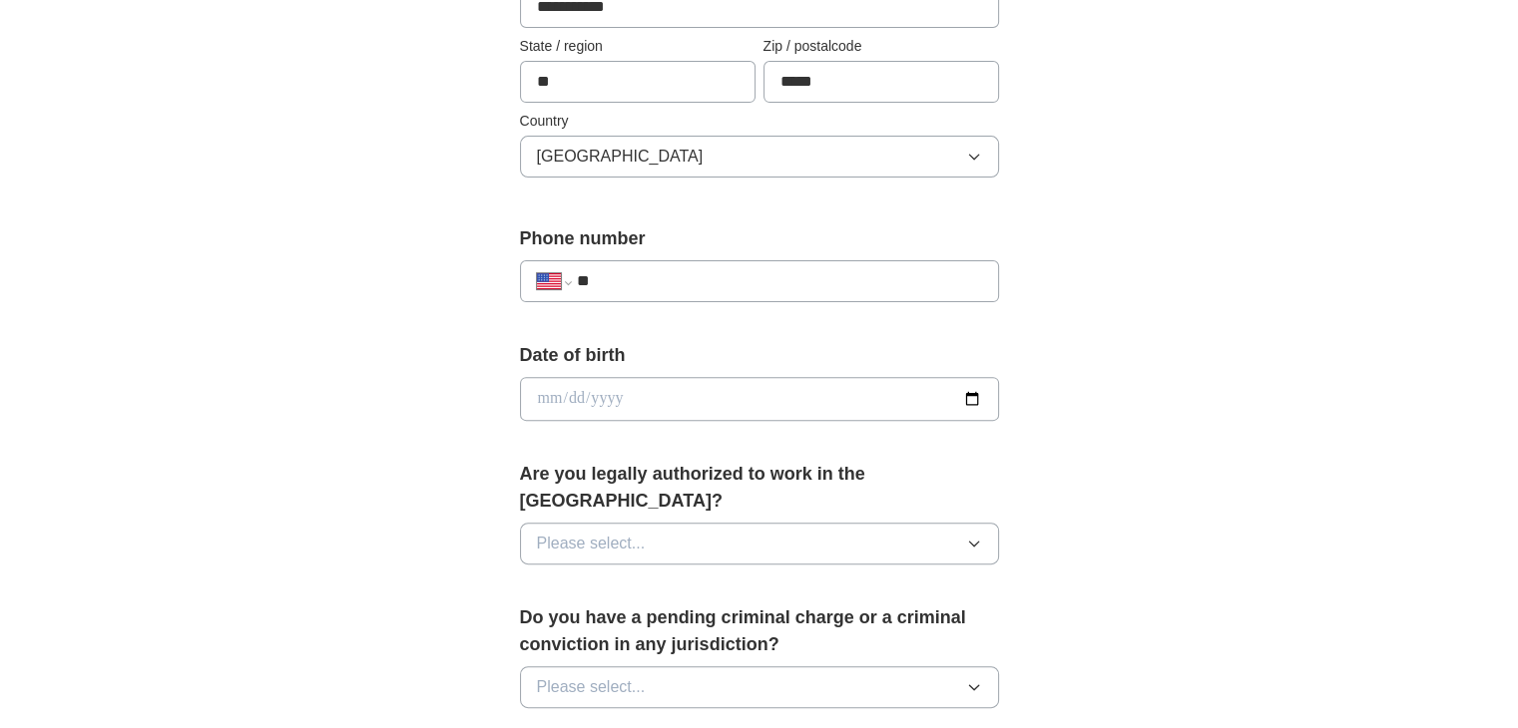
scroll to position [585, 0]
click at [624, 267] on input "**" at bounding box center [778, 279] width 405 height 24
click at [636, 281] on input "**" at bounding box center [778, 279] width 405 height 24
click at [627, 280] on input "**" at bounding box center [778, 279] width 405 height 24
paste input "**********"
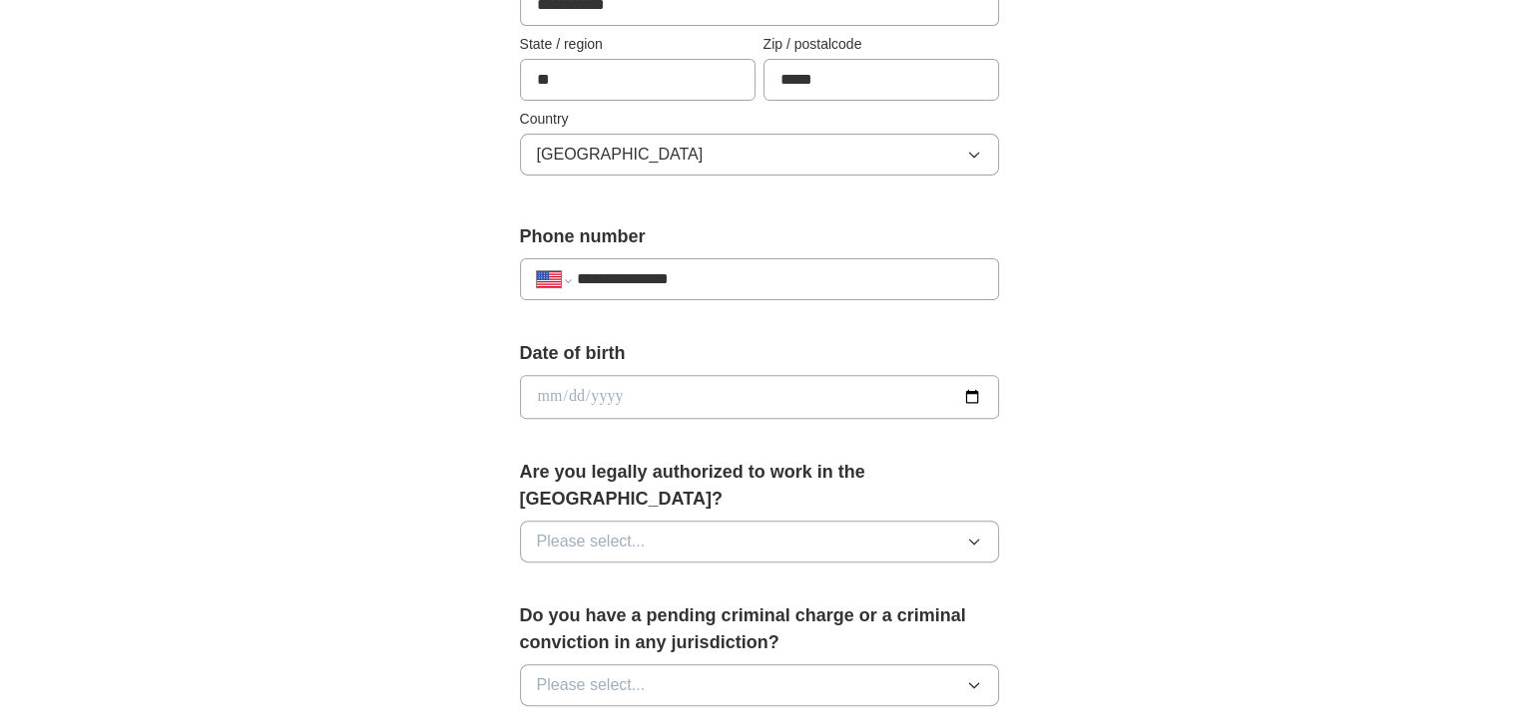
type input "**********"
click at [749, 218] on form "**********" at bounding box center [759, 561] width 479 height 1424
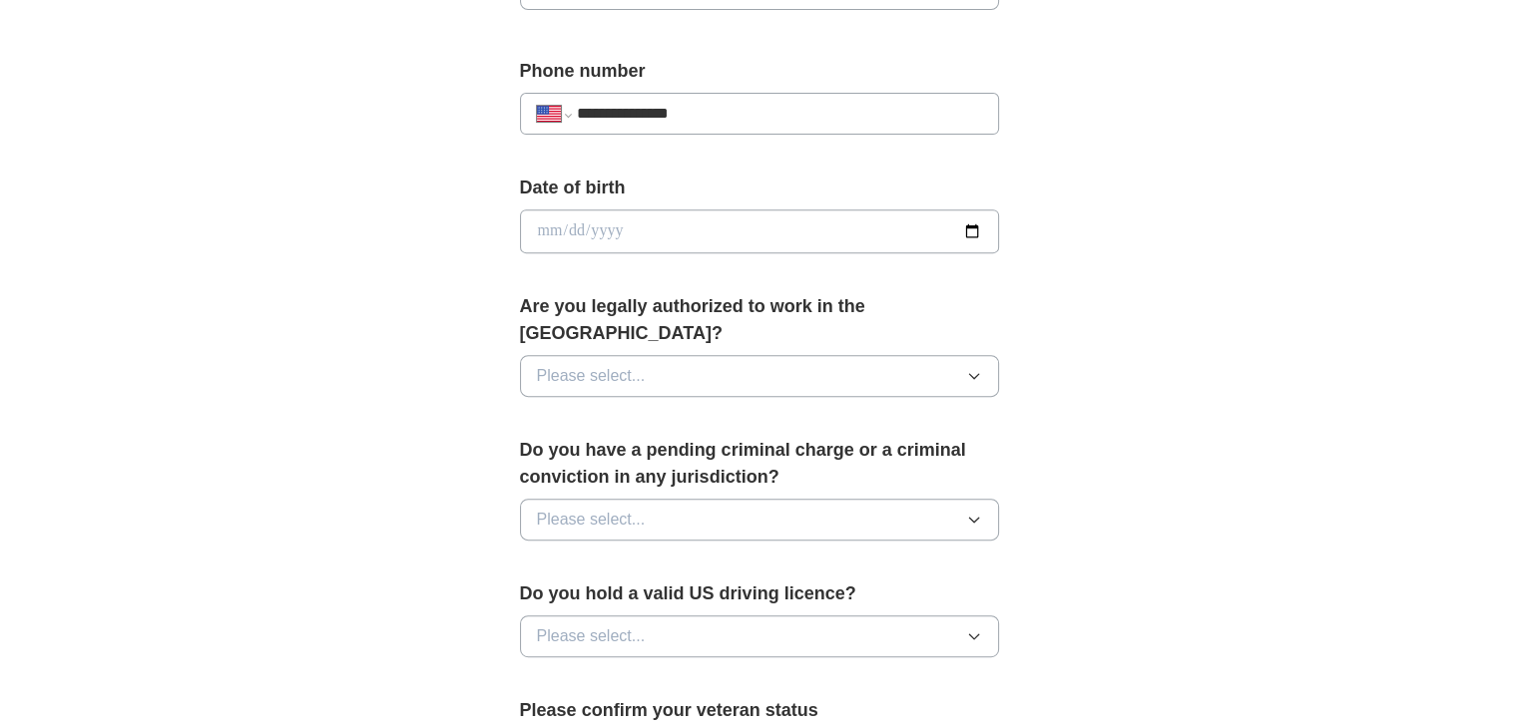
scroll to position [753, 0]
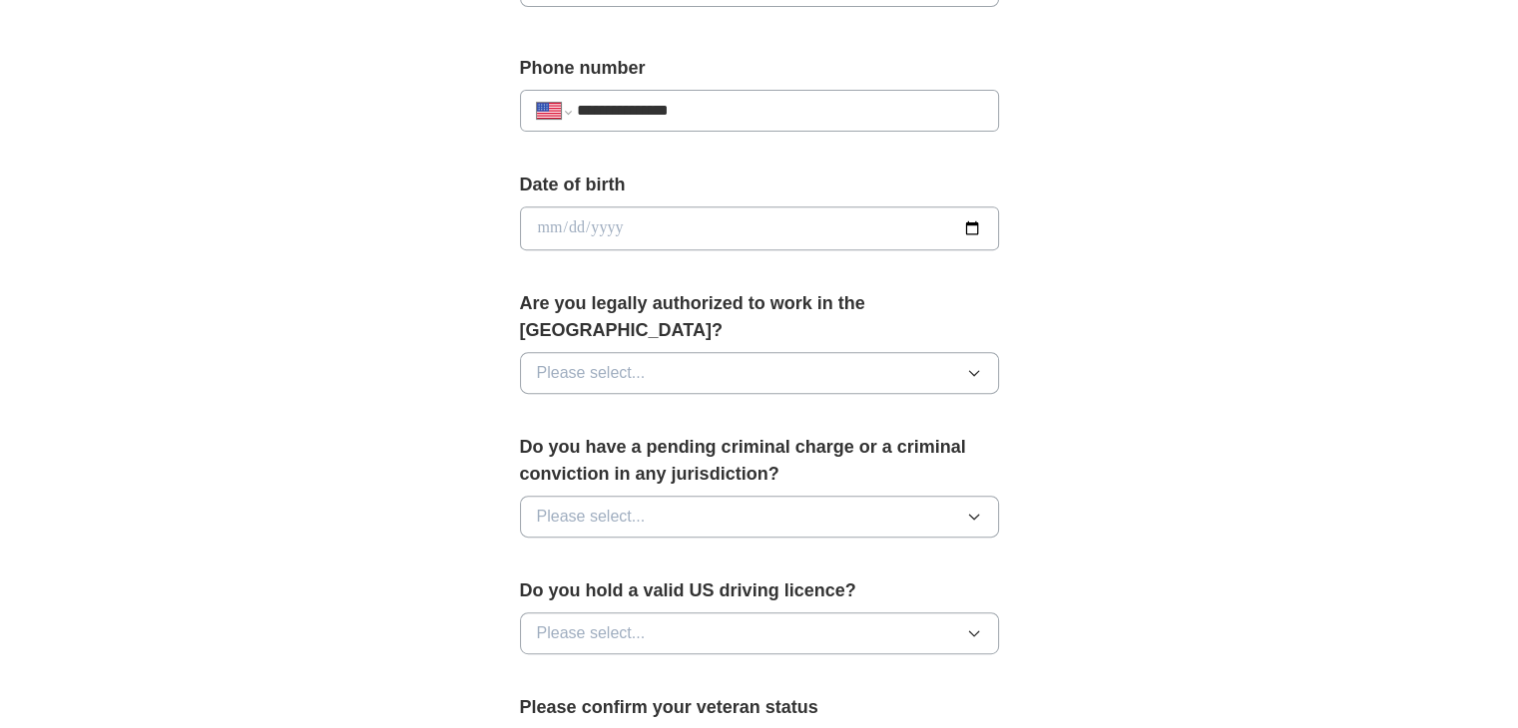
click at [965, 232] on input "date" at bounding box center [759, 229] width 479 height 44
type input "**********"
click at [578, 361] on span "Please select..." at bounding box center [591, 373] width 109 height 24
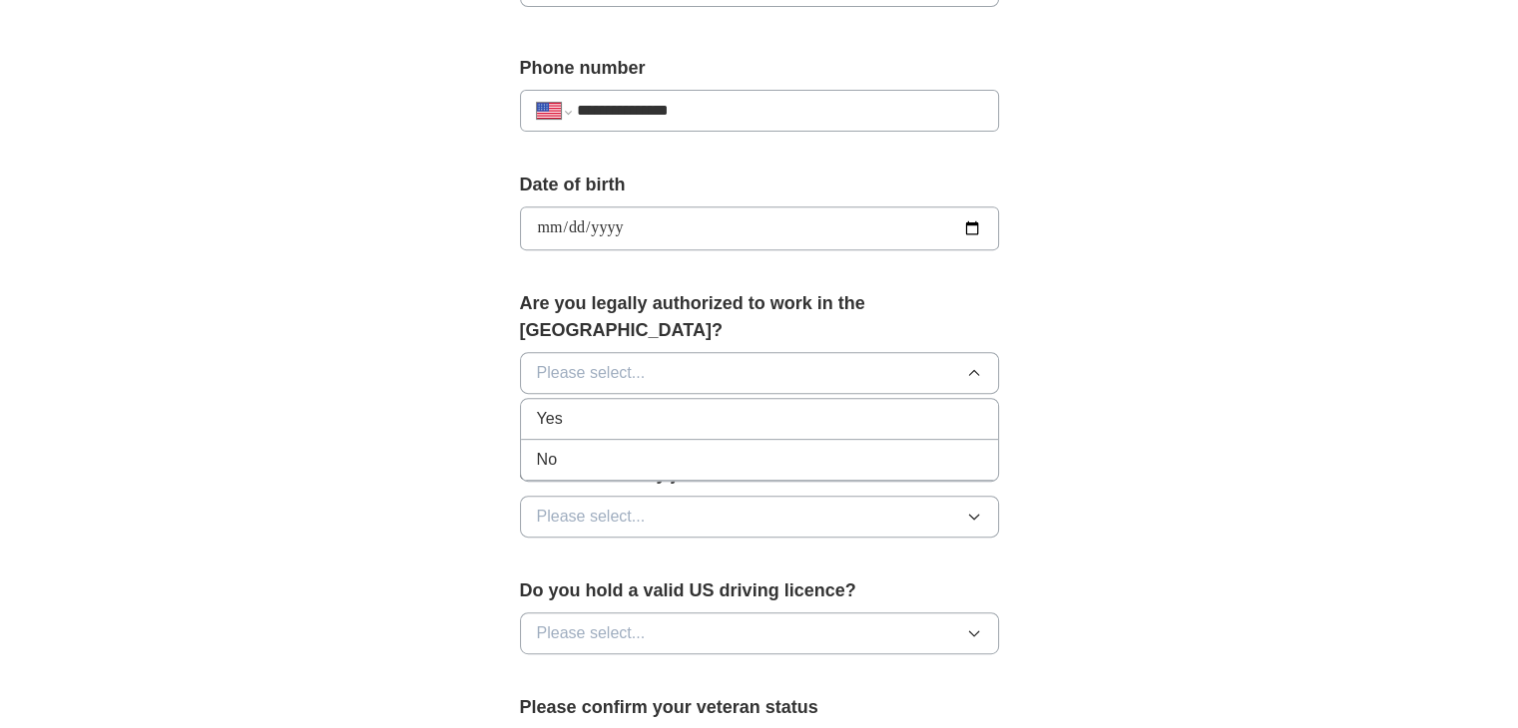
click at [554, 403] on li "Yes" at bounding box center [759, 419] width 477 height 41
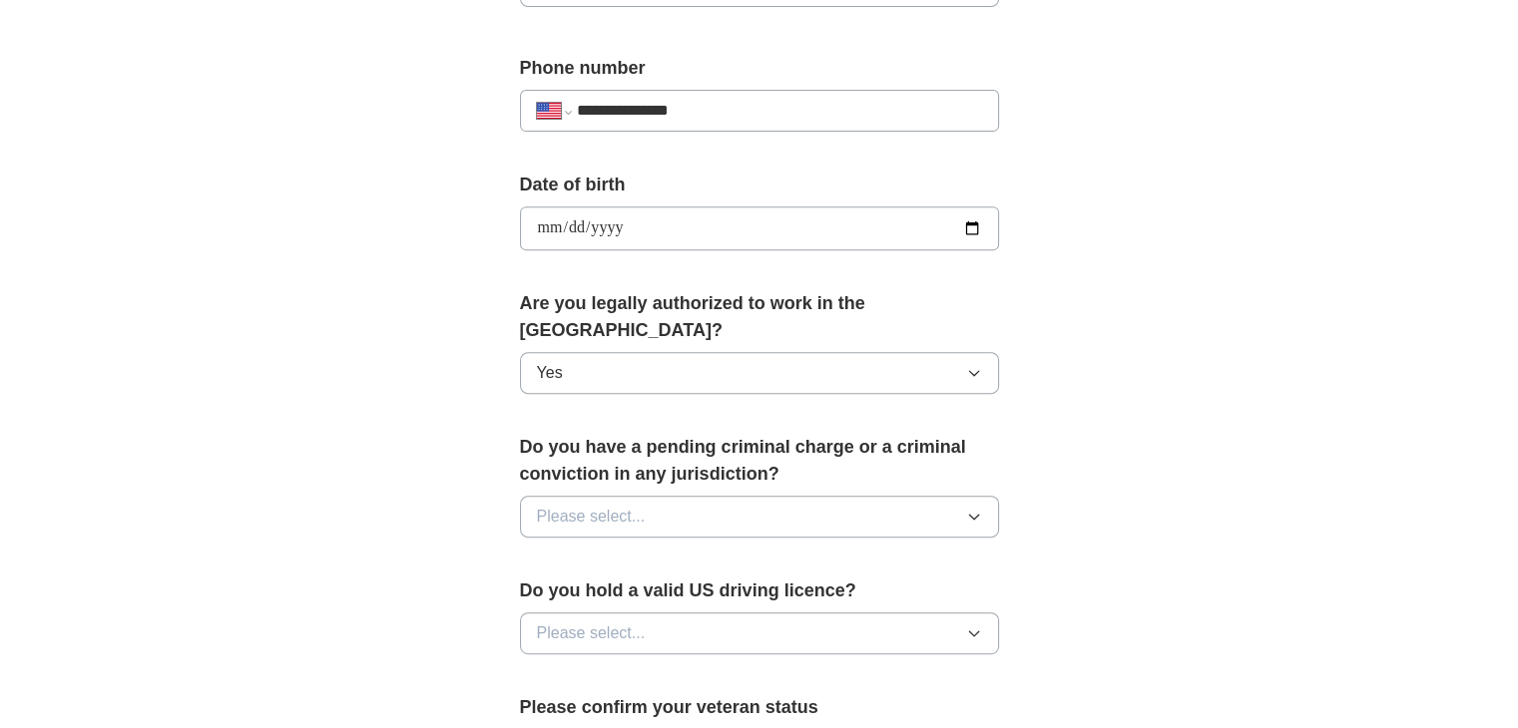
click at [577, 505] on span "Please select..." at bounding box center [591, 517] width 109 height 24
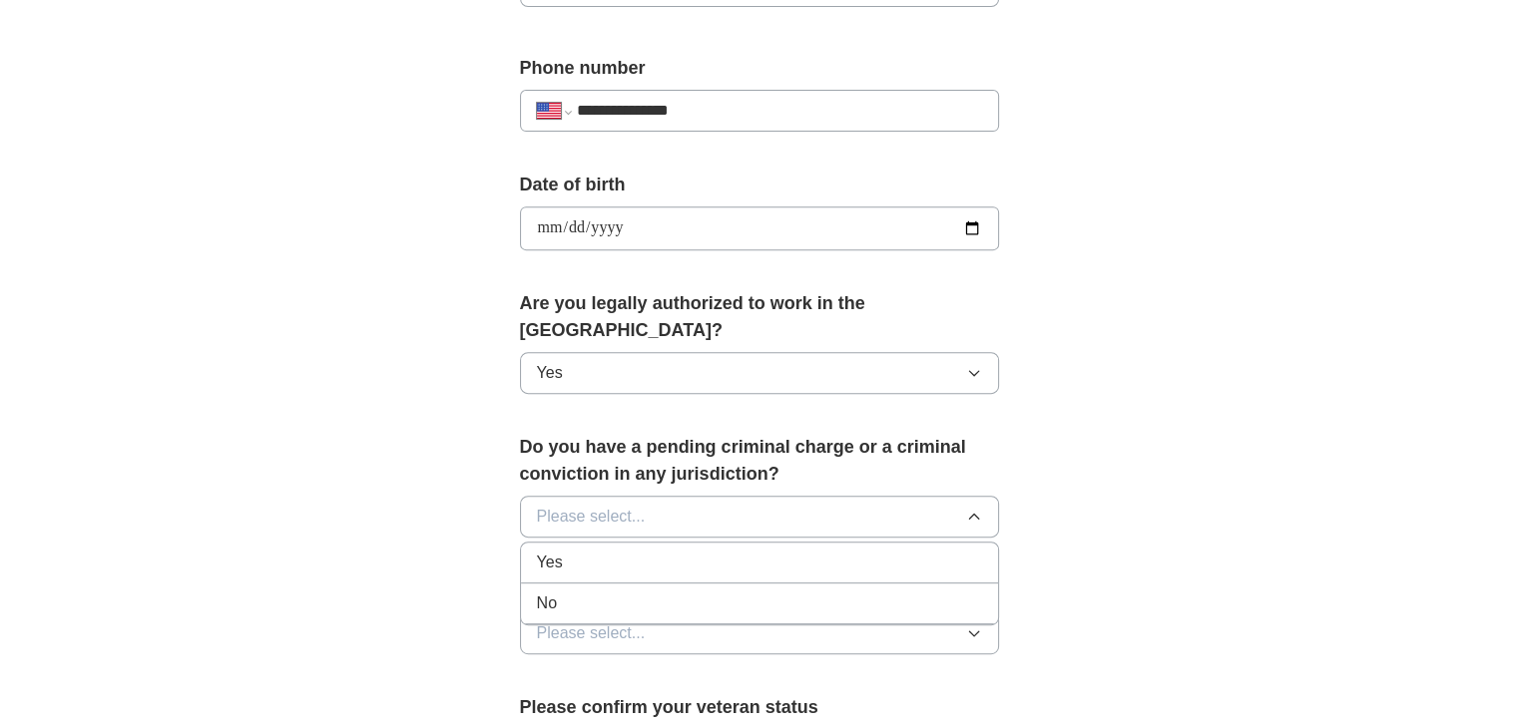
click at [559, 551] on span "Yes" at bounding box center [550, 563] width 26 height 24
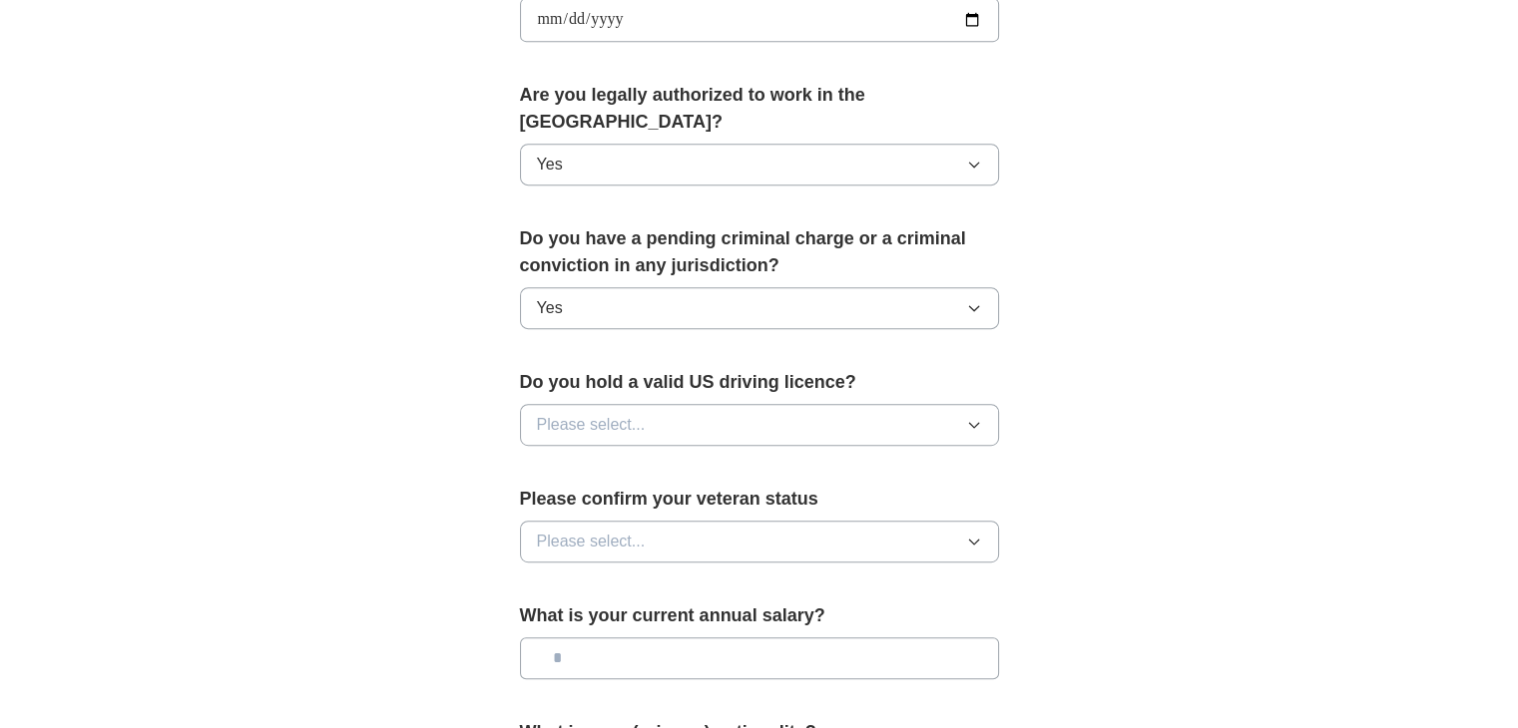
scroll to position [961, 0]
click at [548, 297] on span "Yes" at bounding box center [550, 309] width 26 height 24
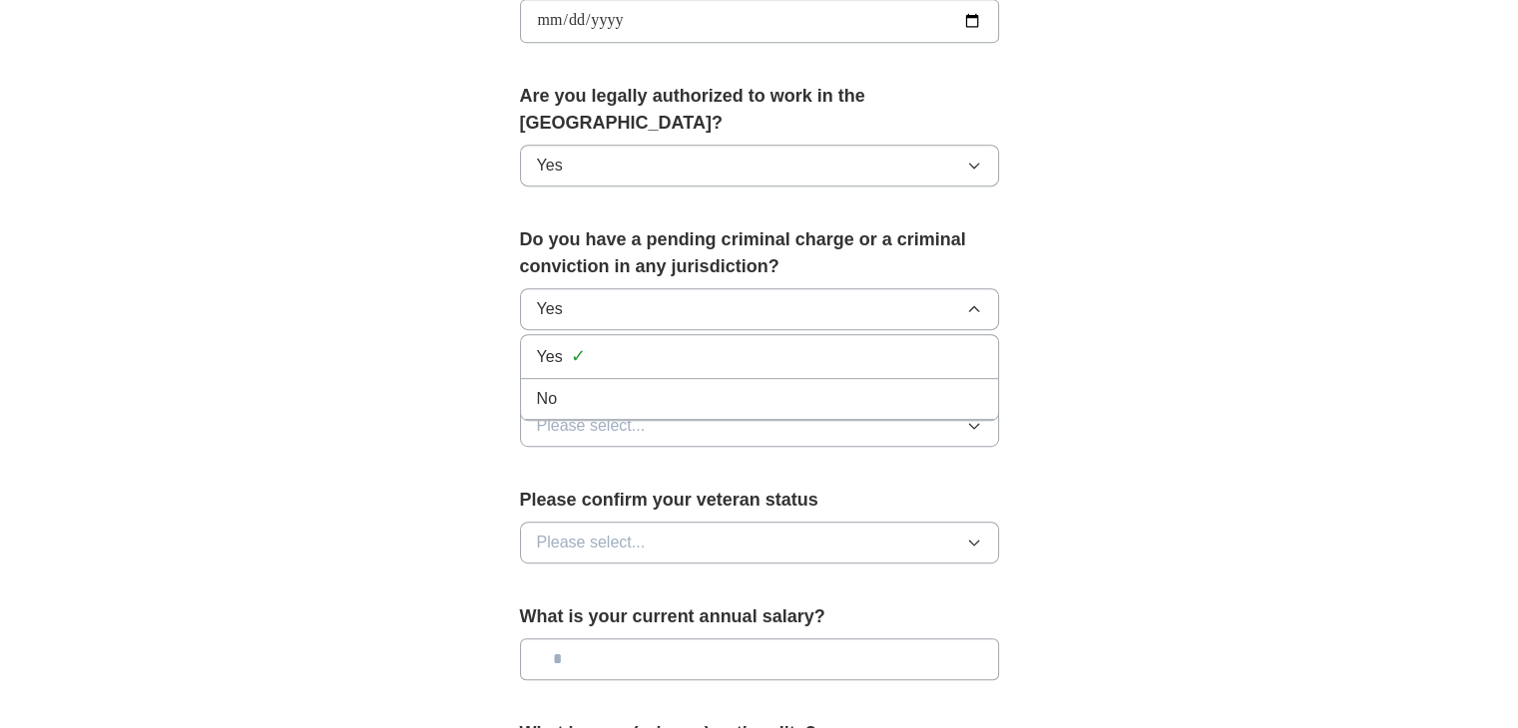
click at [539, 387] on span "No" at bounding box center [547, 399] width 20 height 24
click at [558, 414] on span "Please select..." at bounding box center [591, 426] width 109 height 24
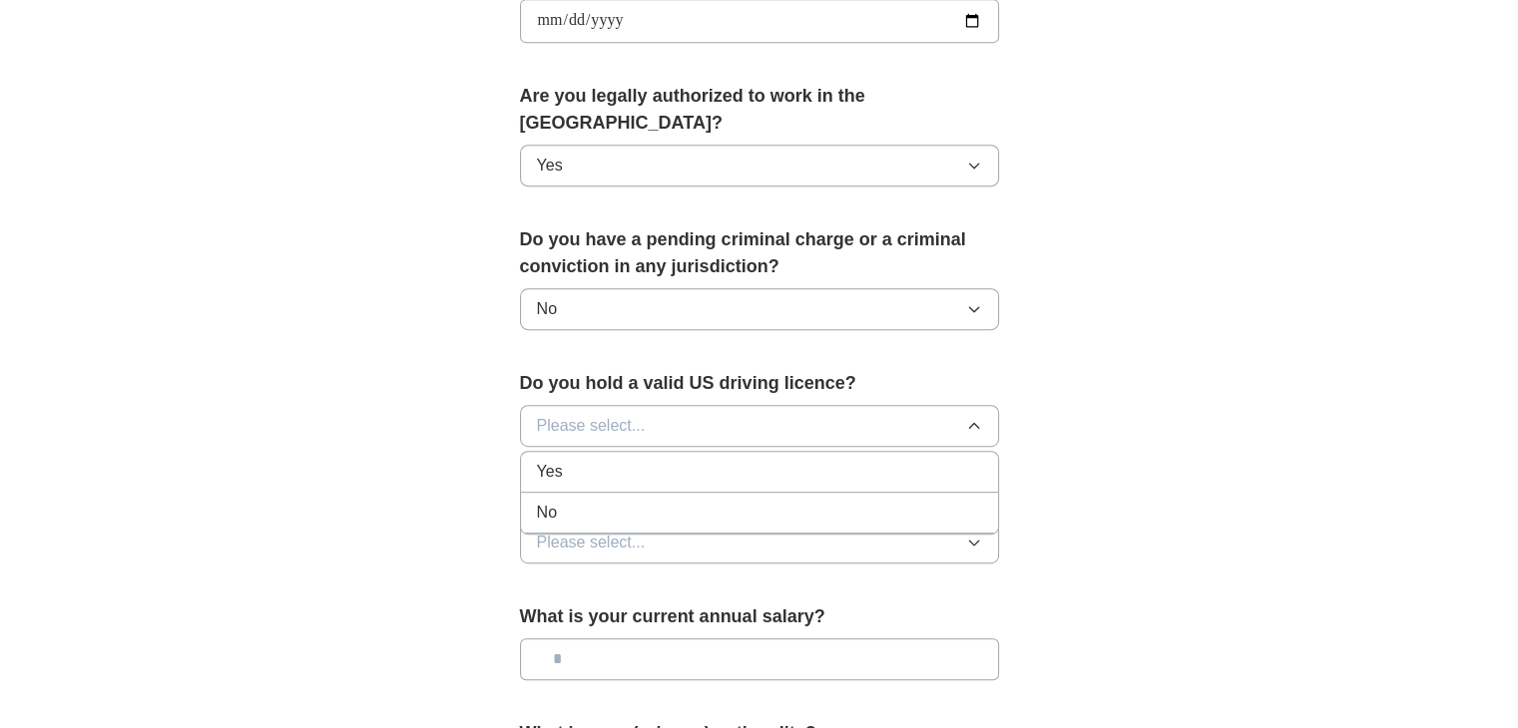
click at [554, 460] on span "Yes" at bounding box center [550, 472] width 26 height 24
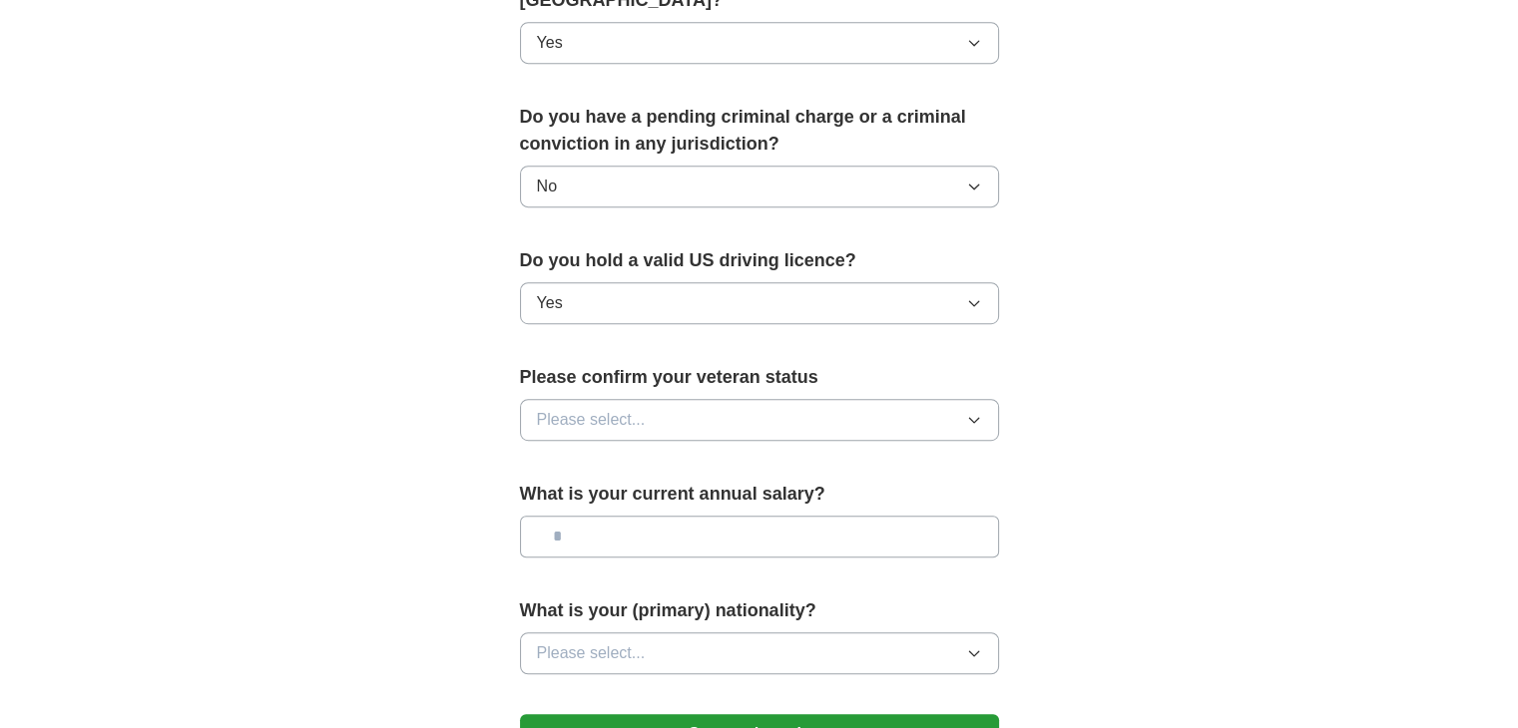
scroll to position [1085, 0]
click at [571, 407] on span "Please select..." at bounding box center [591, 419] width 109 height 24
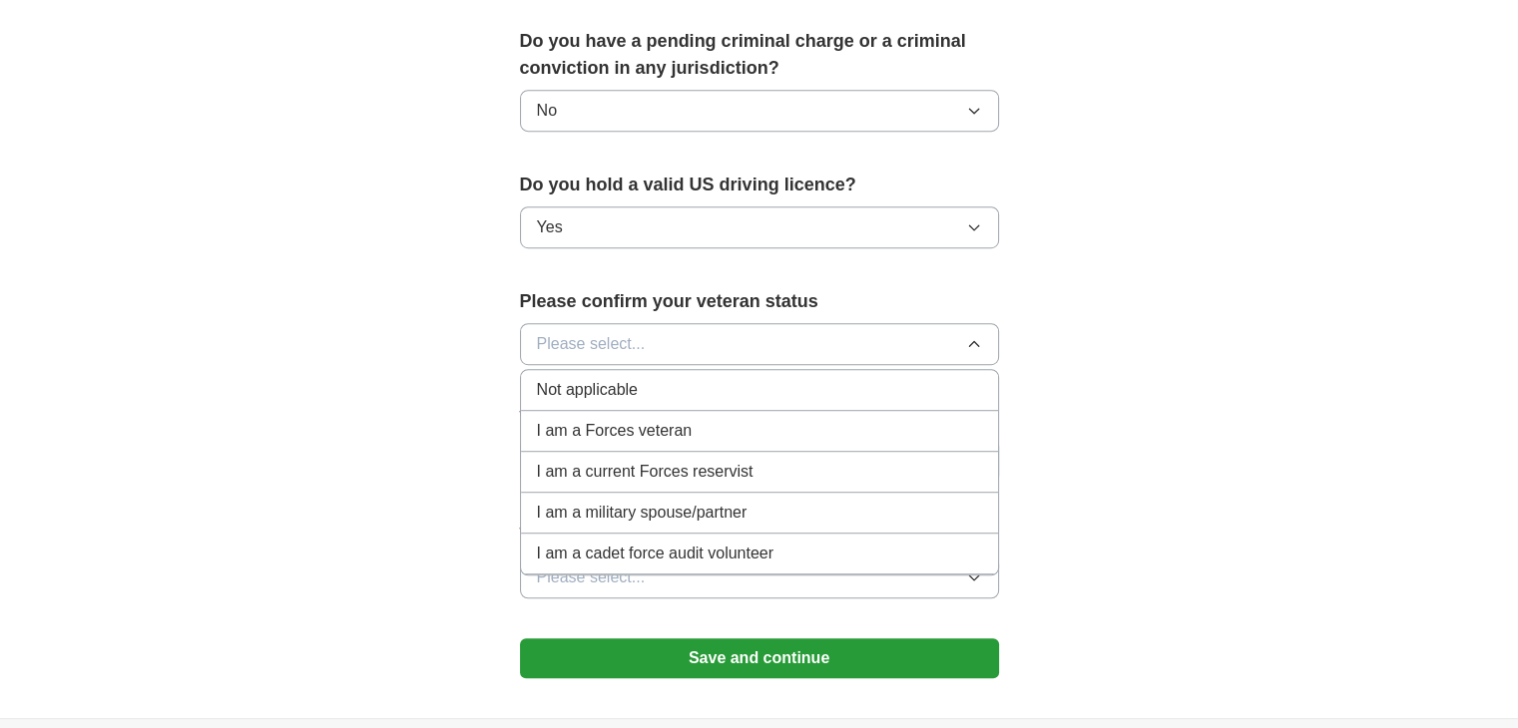
scroll to position [1161, 0]
click at [591, 377] on span "Not applicable" at bounding box center [587, 389] width 101 height 24
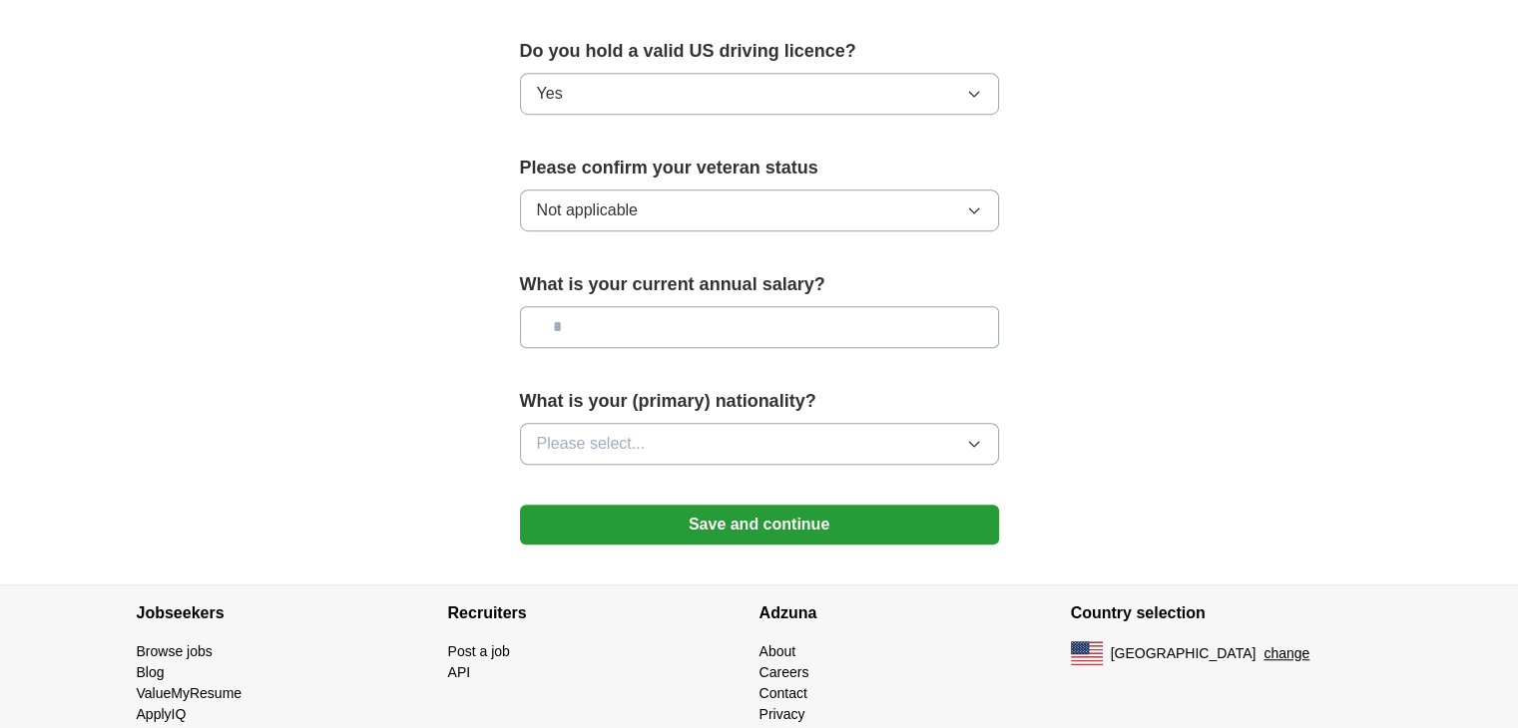
scroll to position [1312, 0]
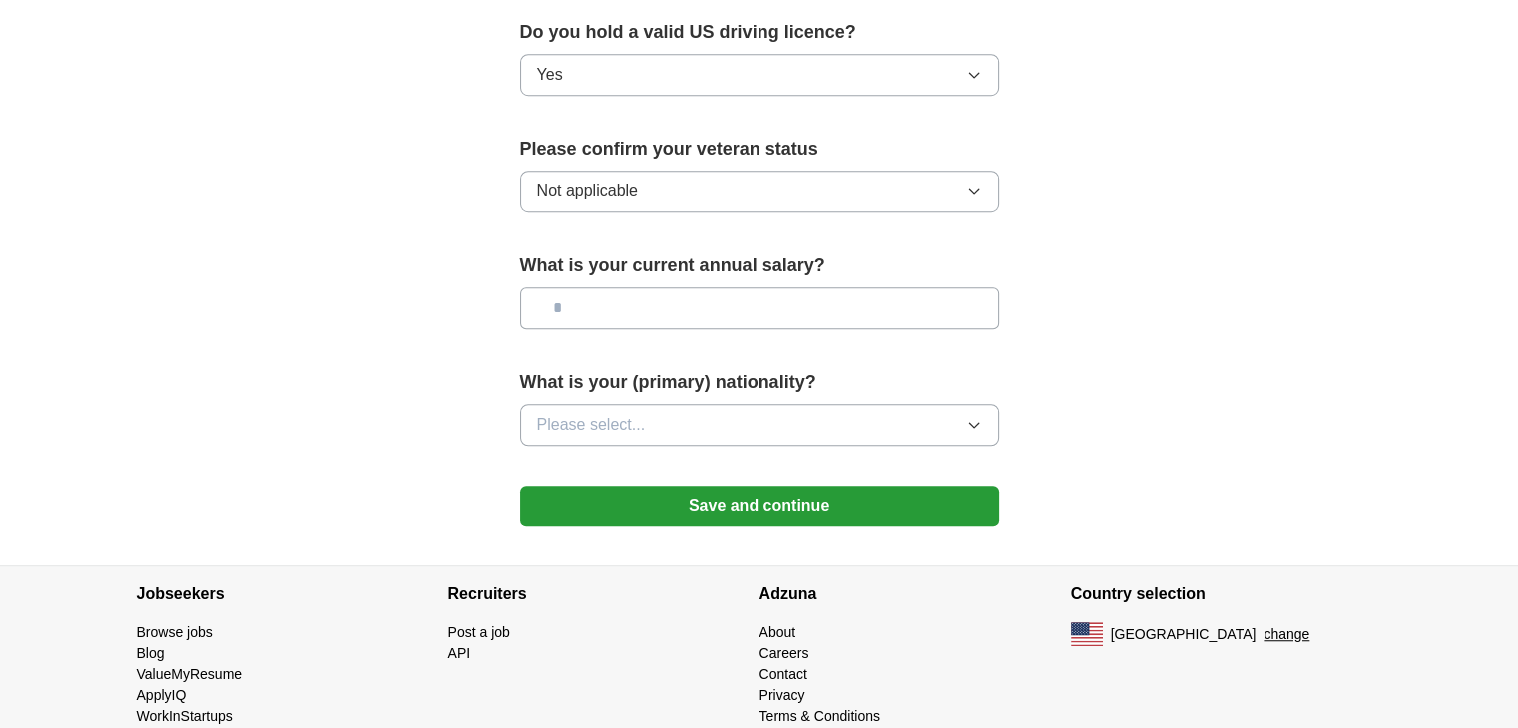
click at [580, 287] on input "text" at bounding box center [759, 308] width 479 height 42
click at [589, 287] on input "text" at bounding box center [759, 308] width 479 height 42
type input "********"
click at [591, 420] on div "What is your (primary) nationality? Please select..." at bounding box center [759, 415] width 479 height 93
click at [595, 413] on span "Please select..." at bounding box center [591, 425] width 109 height 24
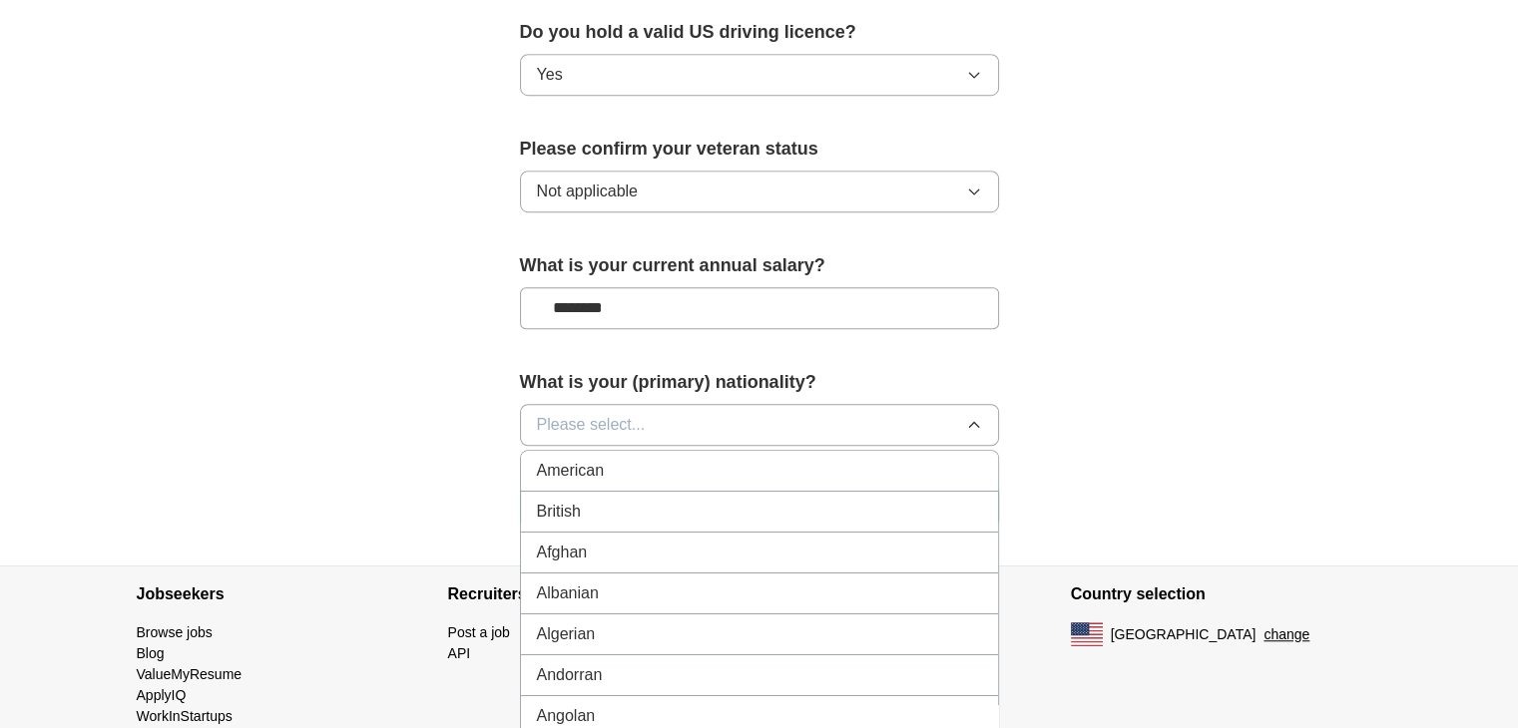
click at [568, 459] on span "American" at bounding box center [571, 471] width 68 height 24
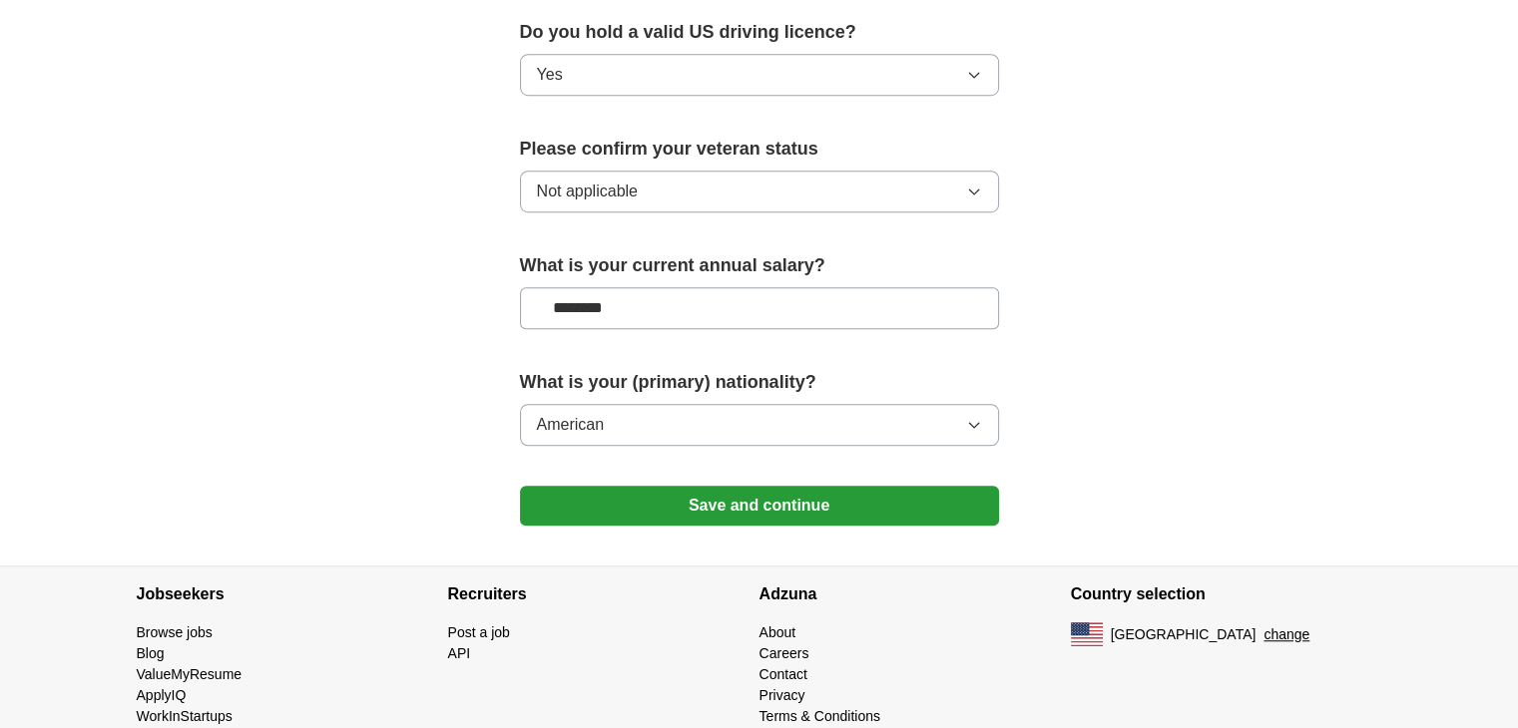
click at [691, 486] on button "Save and continue" at bounding box center [759, 506] width 479 height 40
